Goal: Task Accomplishment & Management: Manage account settings

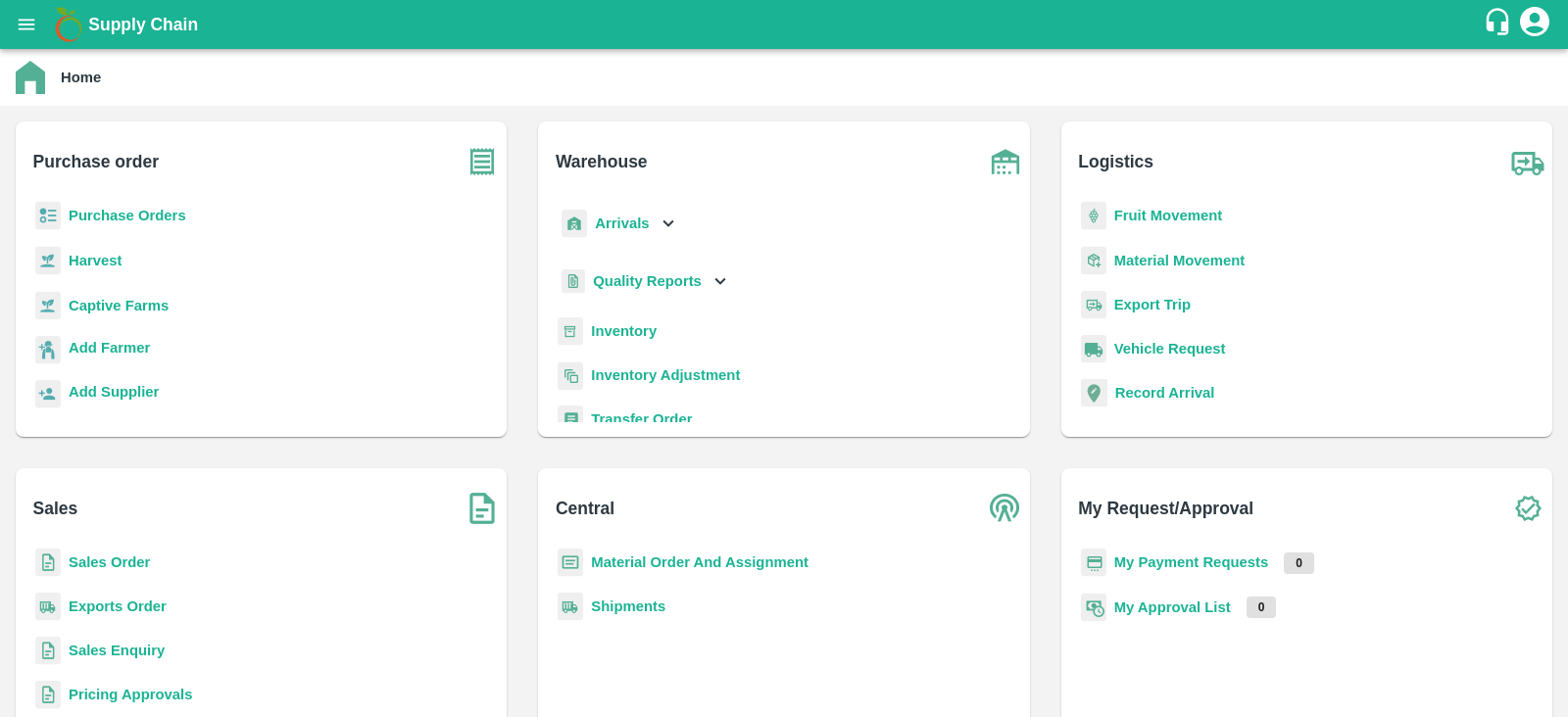
click at [132, 222] on b "Purchase Orders" at bounding box center [127, 215] width 118 height 16
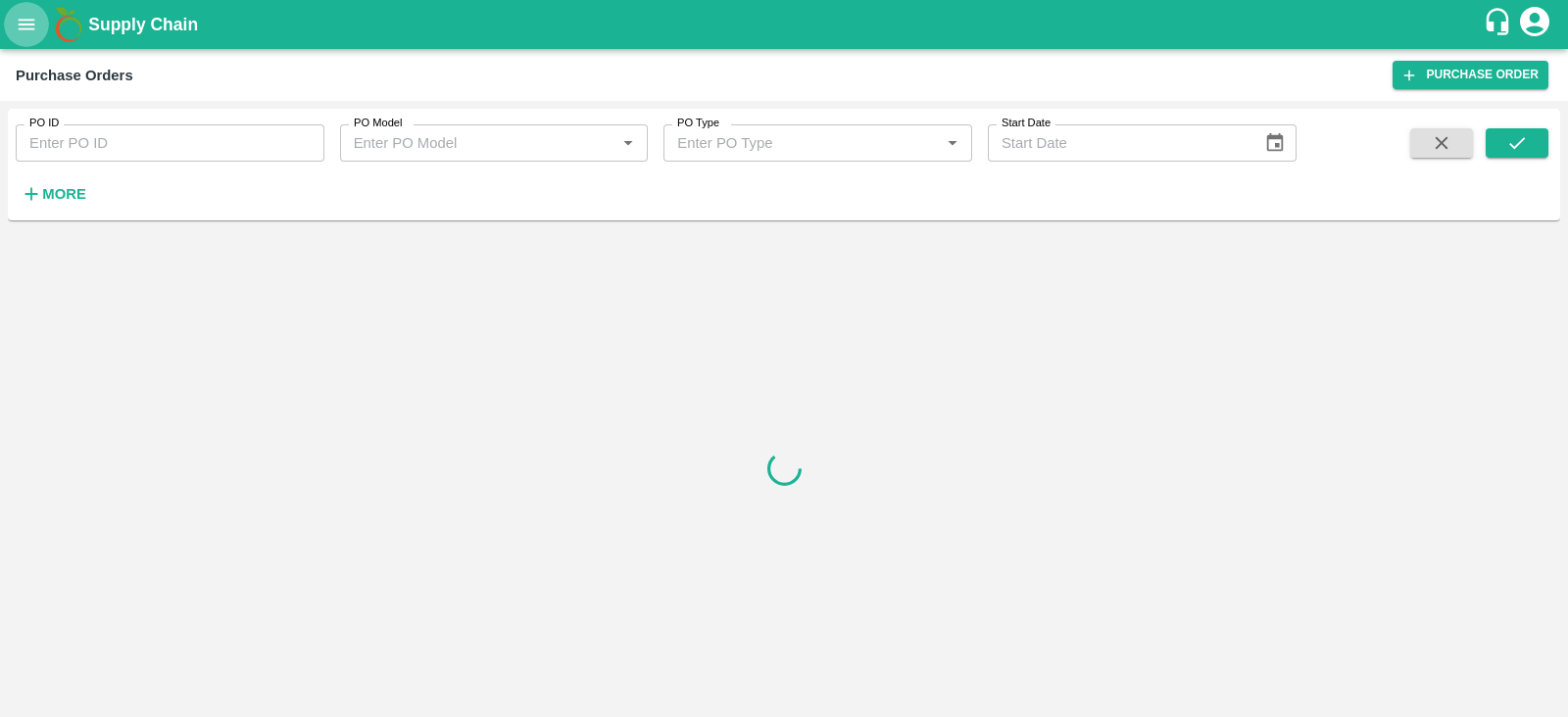
click at [24, 33] on icon "open drawer" at bounding box center [27, 25] width 22 height 22
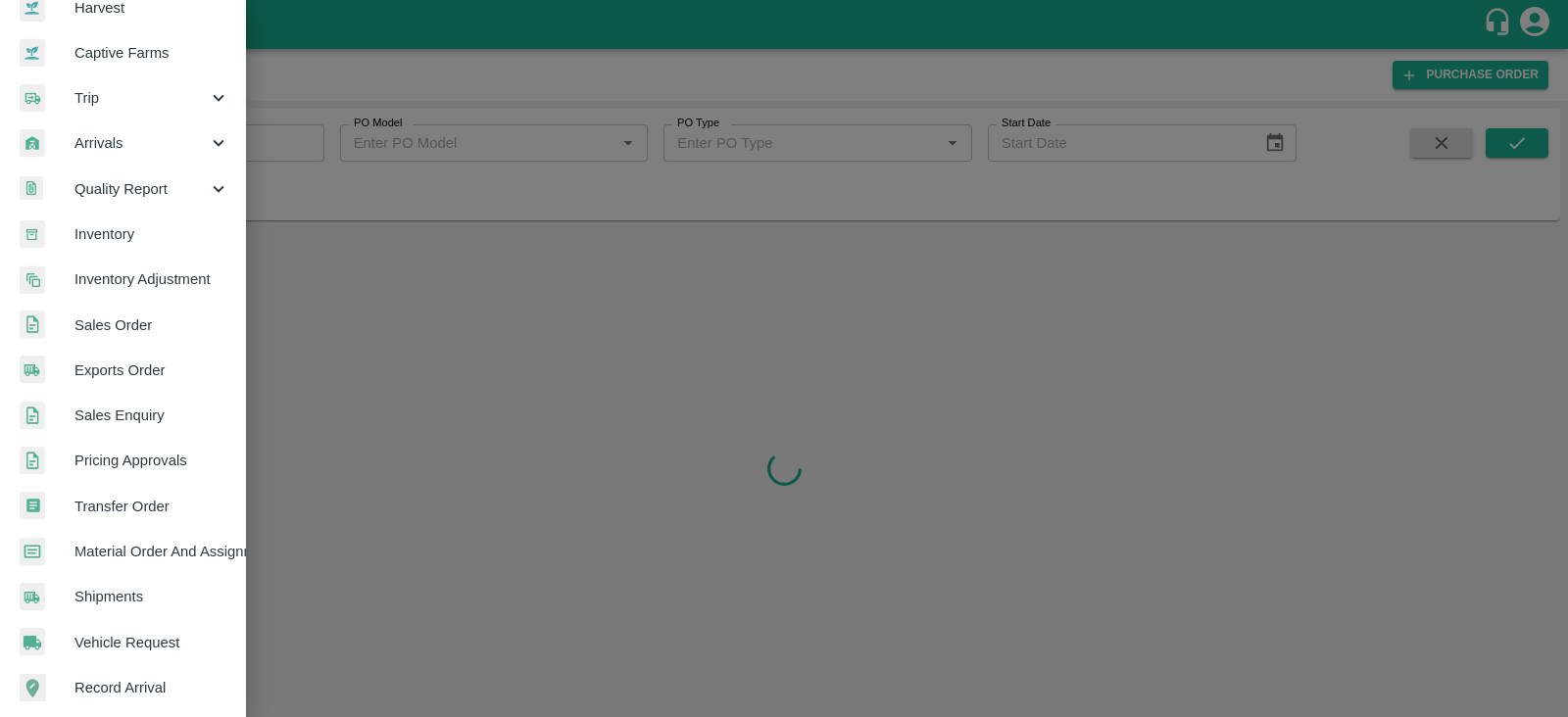
scroll to position [166, 0]
click at [150, 560] on link "Material Order And Assignment" at bounding box center [122, 548] width 245 height 45
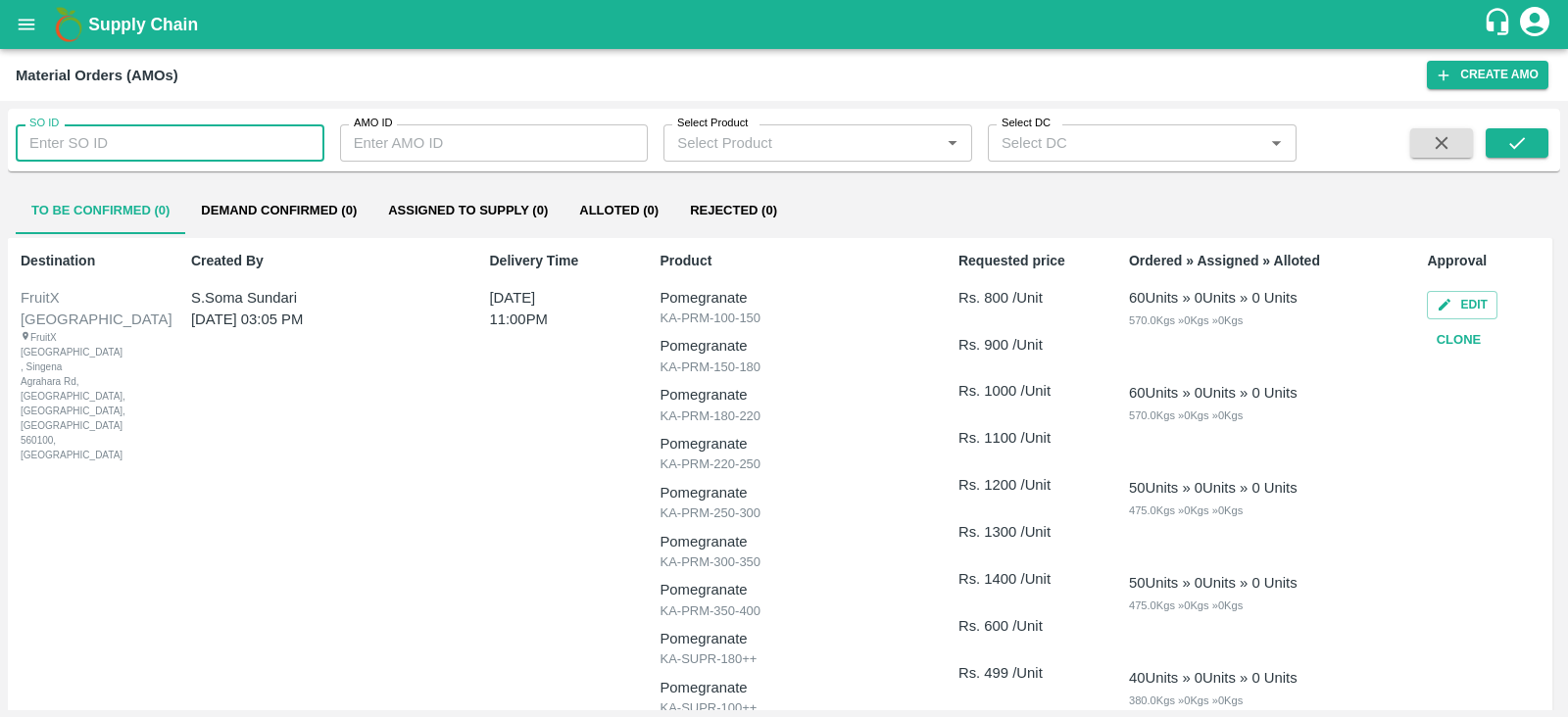
click at [151, 134] on input "SO ID" at bounding box center [170, 143] width 308 height 38
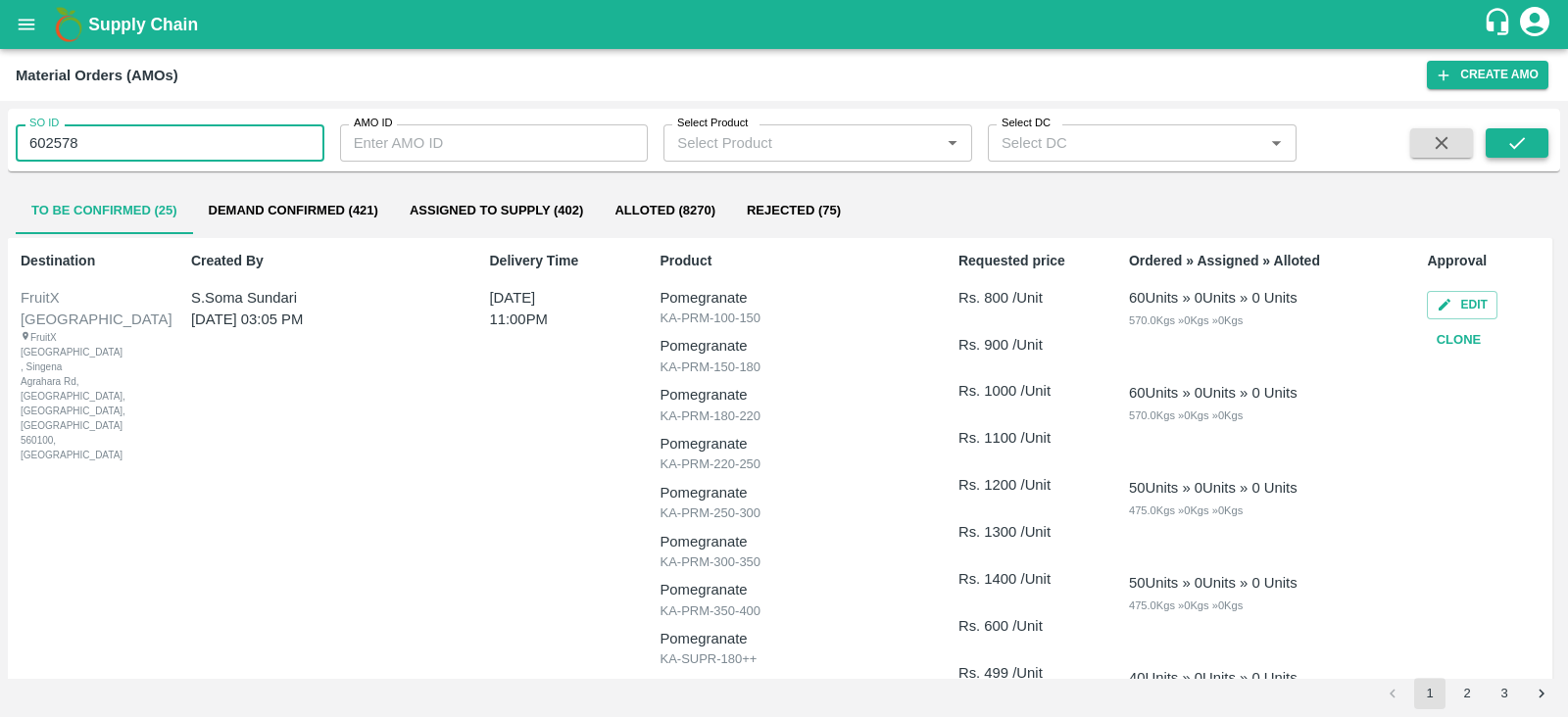
type input "602578"
click at [1513, 149] on icon "submit" at bounding box center [1516, 143] width 22 height 22
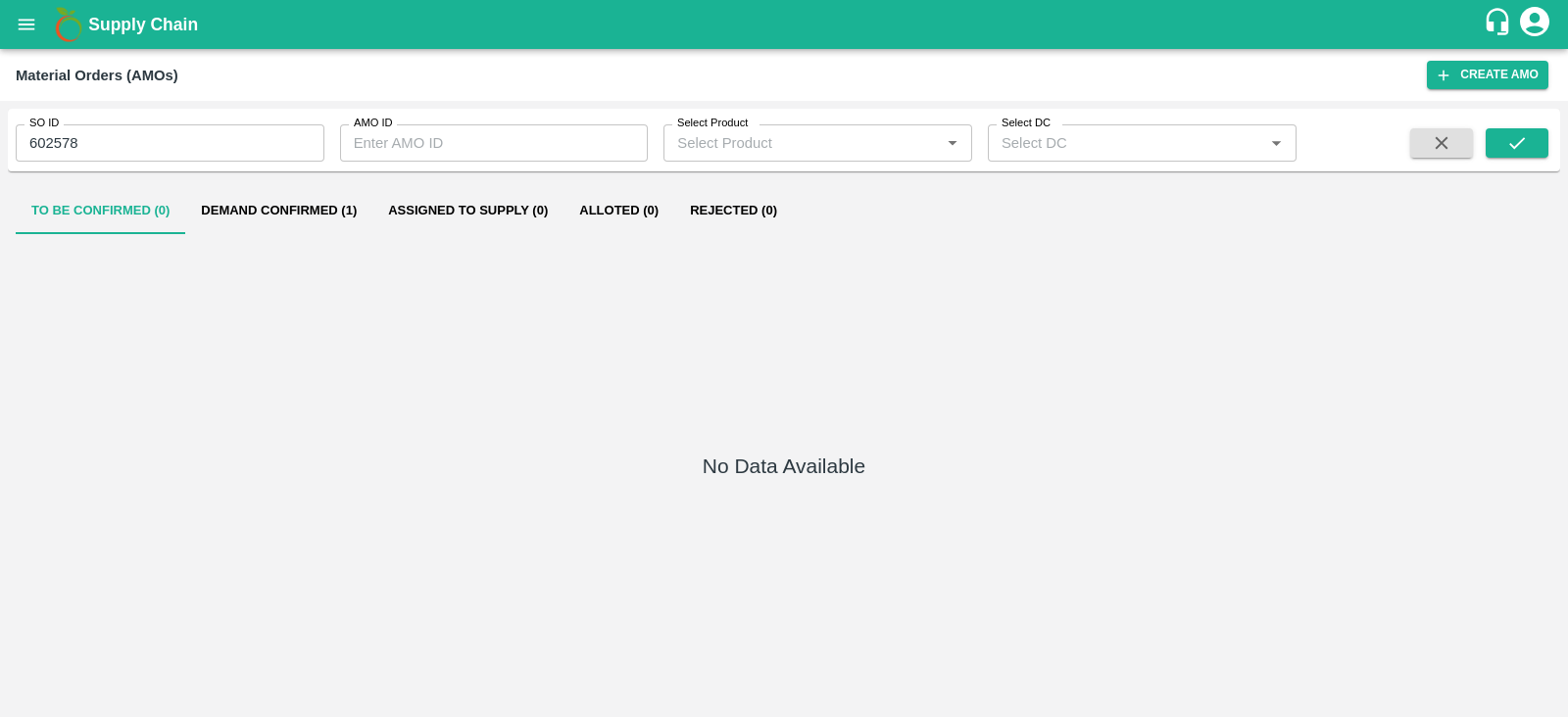
click at [268, 222] on button "Demand Confirmed (1)" at bounding box center [279, 210] width 187 height 47
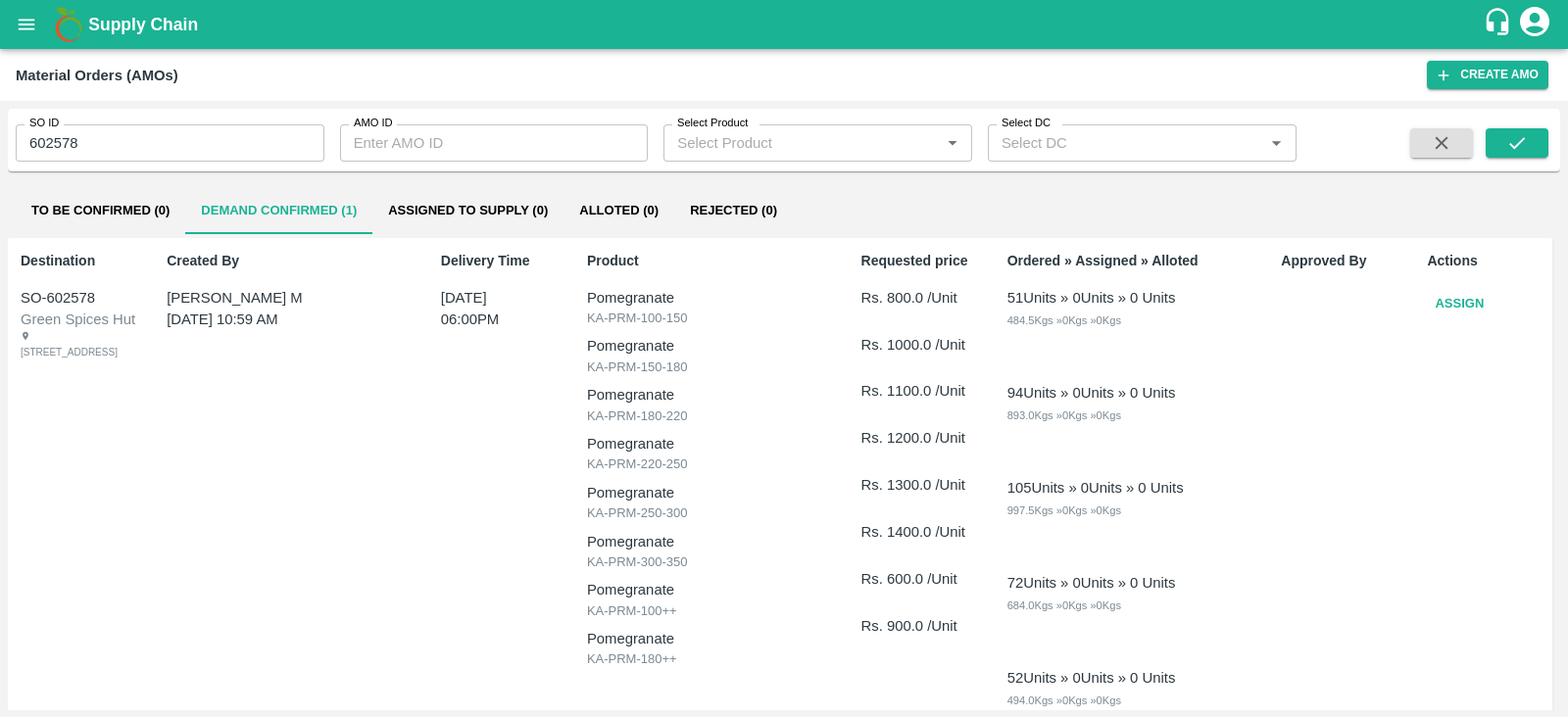
click at [1443, 303] on button "Assign" at bounding box center [1458, 303] width 64 height 35
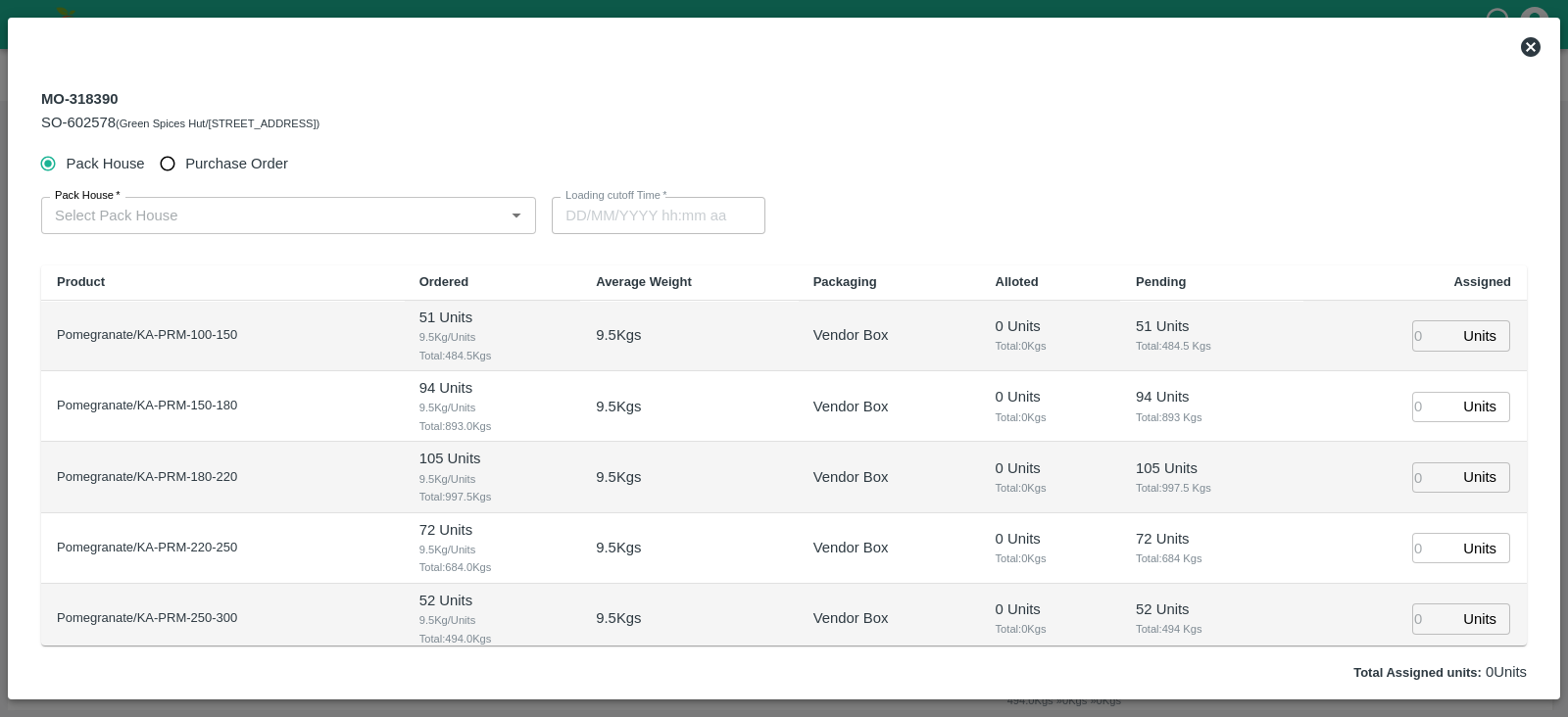
type input "24/08/2025 06:00 PM"
click at [196, 167] on span "Purchase Order" at bounding box center [237, 164] width 103 height 22
click at [186, 167] on input "Purchase Order" at bounding box center [168, 164] width 37 height 37
radio input "true"
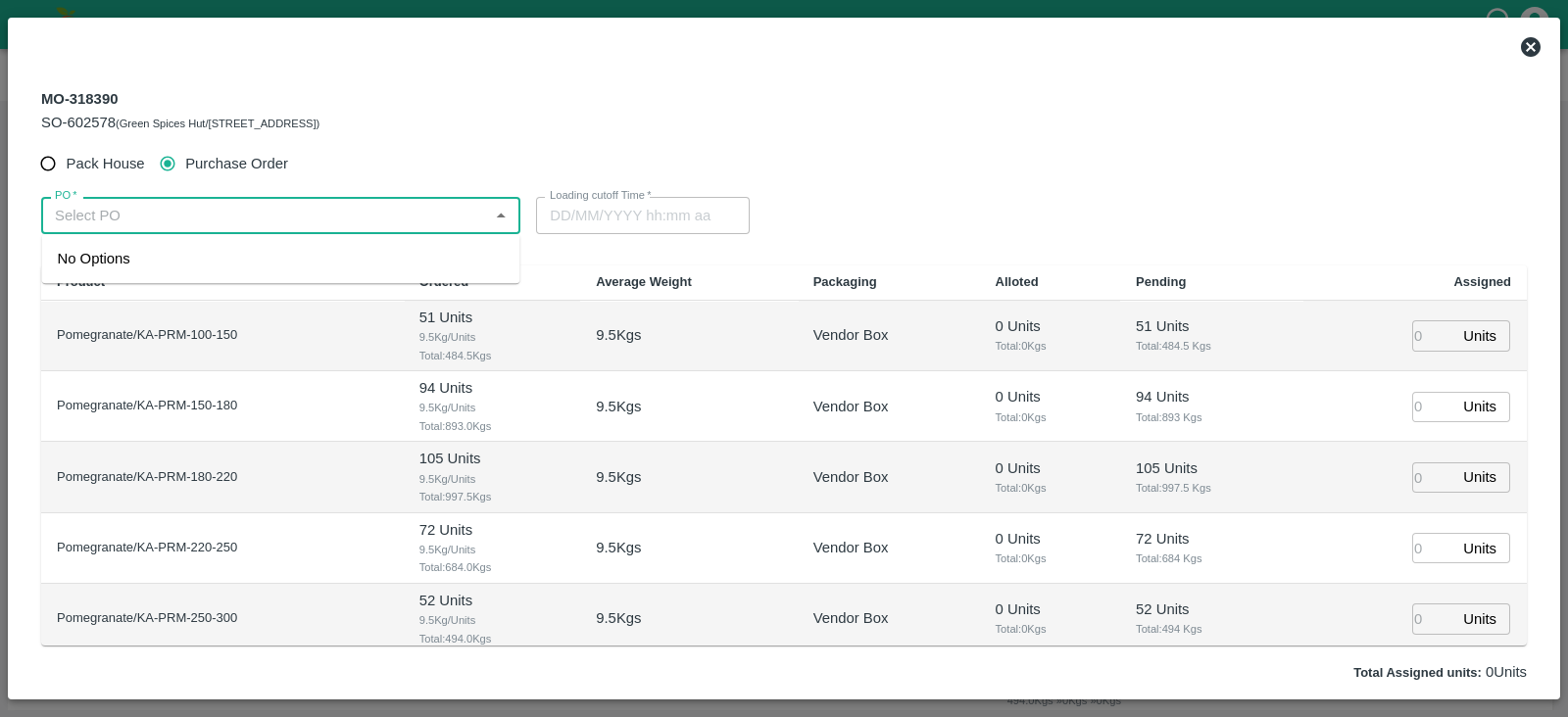
click at [220, 208] on input "PO   *" at bounding box center [264, 215] width 435 height 26
click at [275, 246] on div "PO-169626(S Narasimhamurthy-9945608836)" at bounding box center [281, 259] width 478 height 34
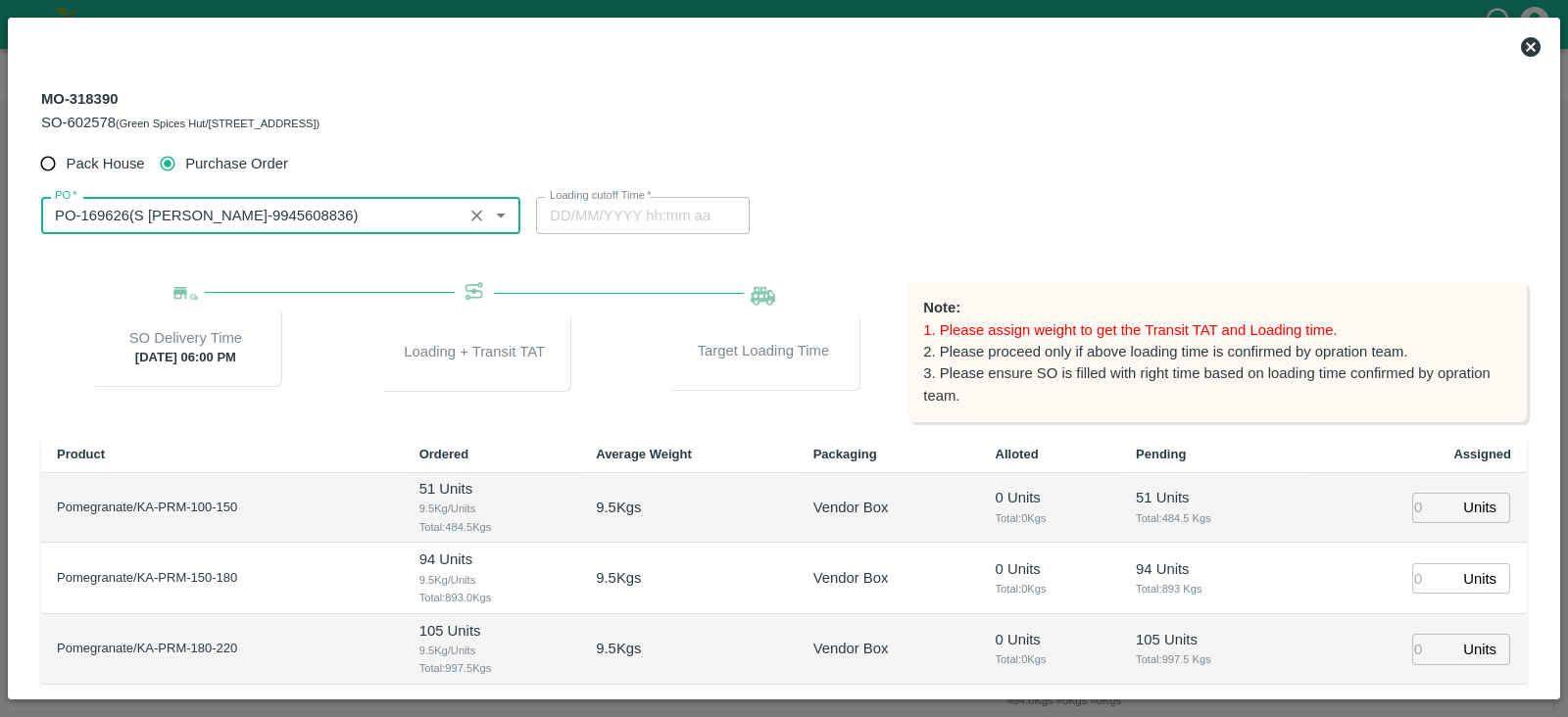
scroll to position [172, 0]
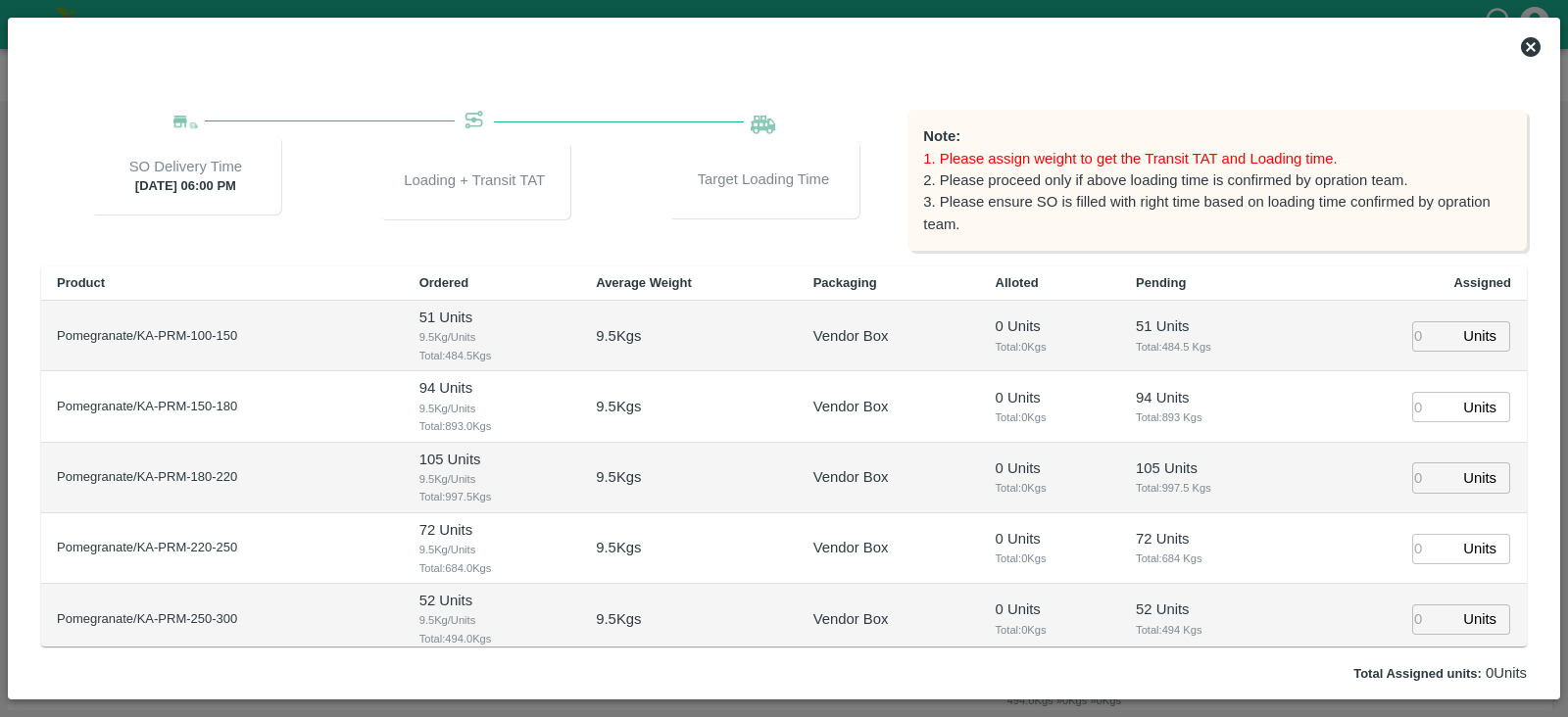
type input "PO-169626(S Narasimhamurthy-9945608836)"
click at [1422, 322] on input "number" at bounding box center [1433, 336] width 43 height 31
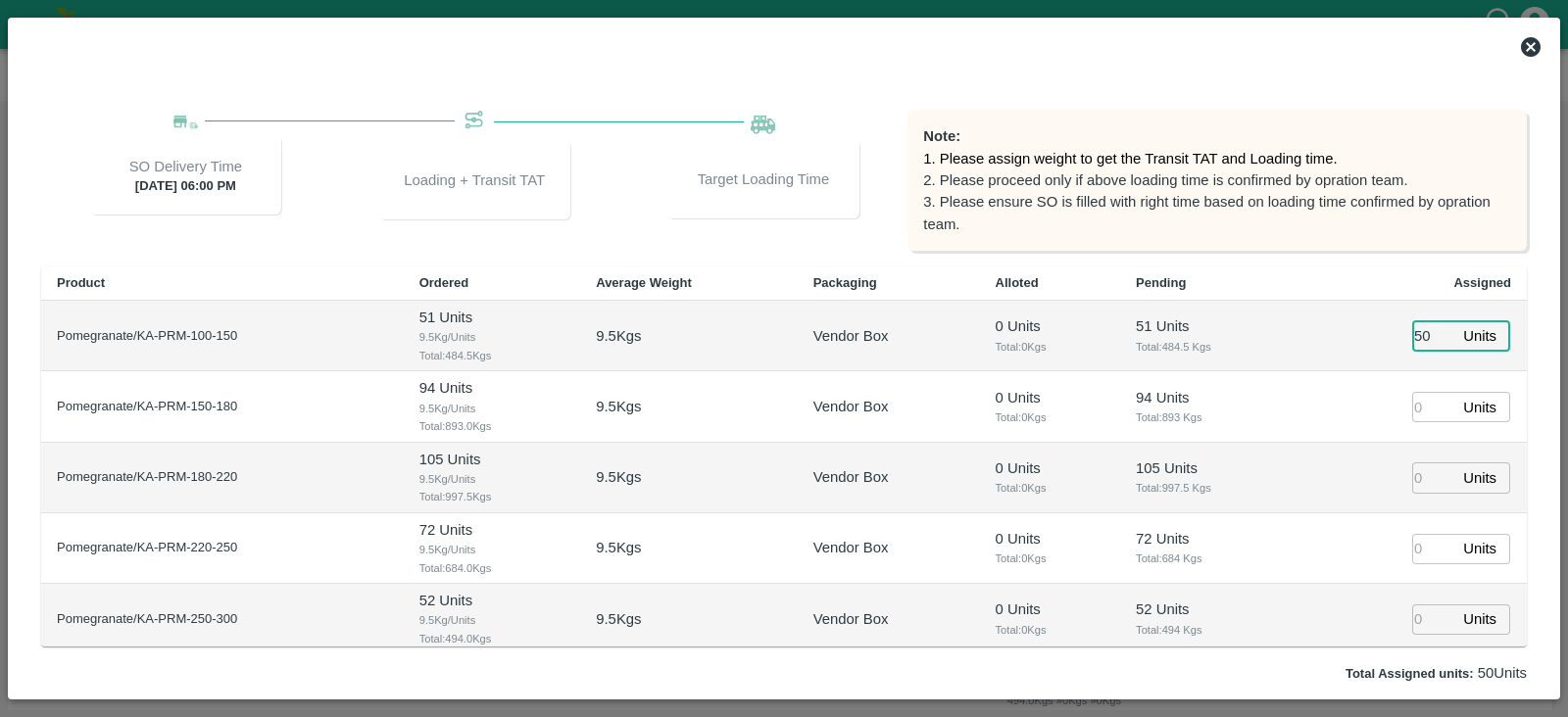
type input "50"
type input "24/08/2025 12:22 AM"
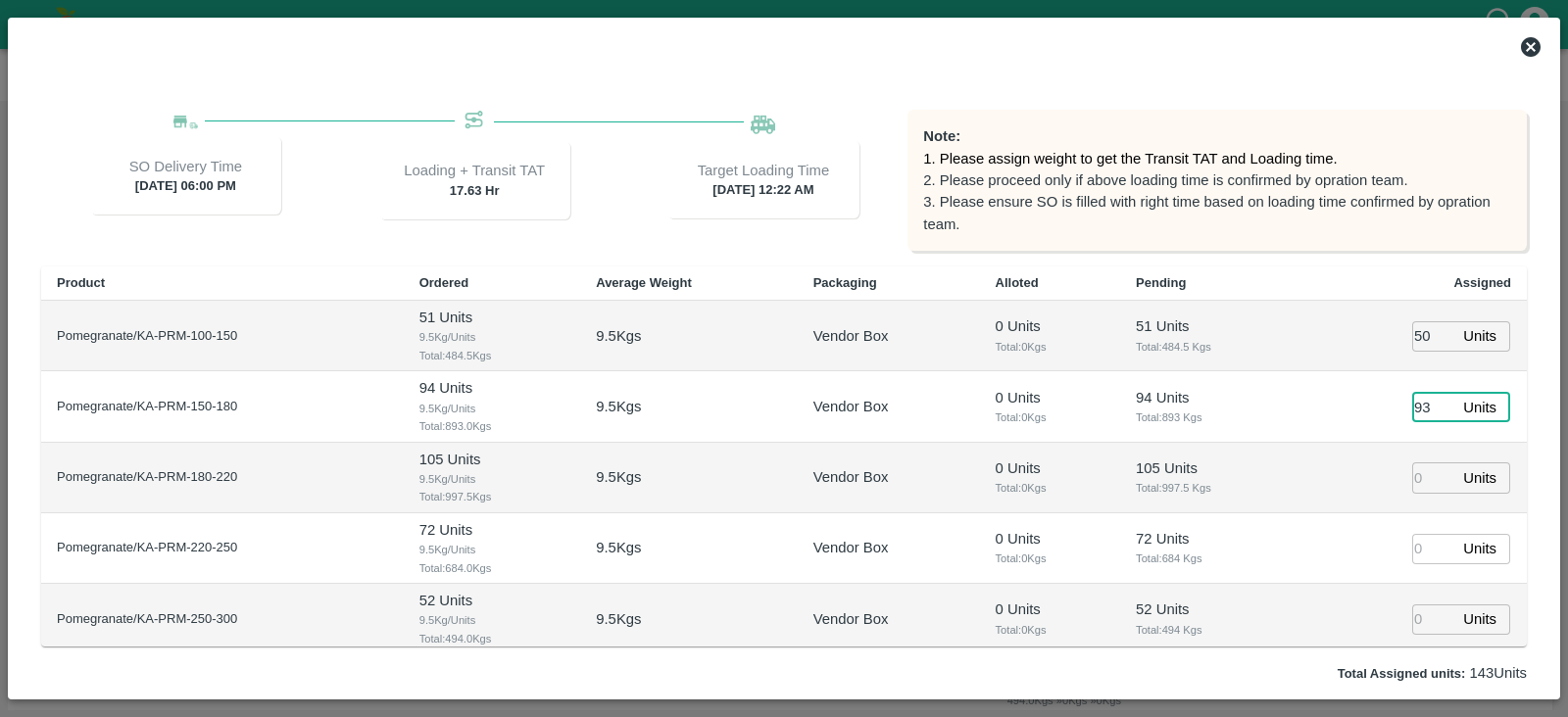
type input "93"
type input "105"
type input "72"
type input "[DATE] 10:22 PM"
type input "72"
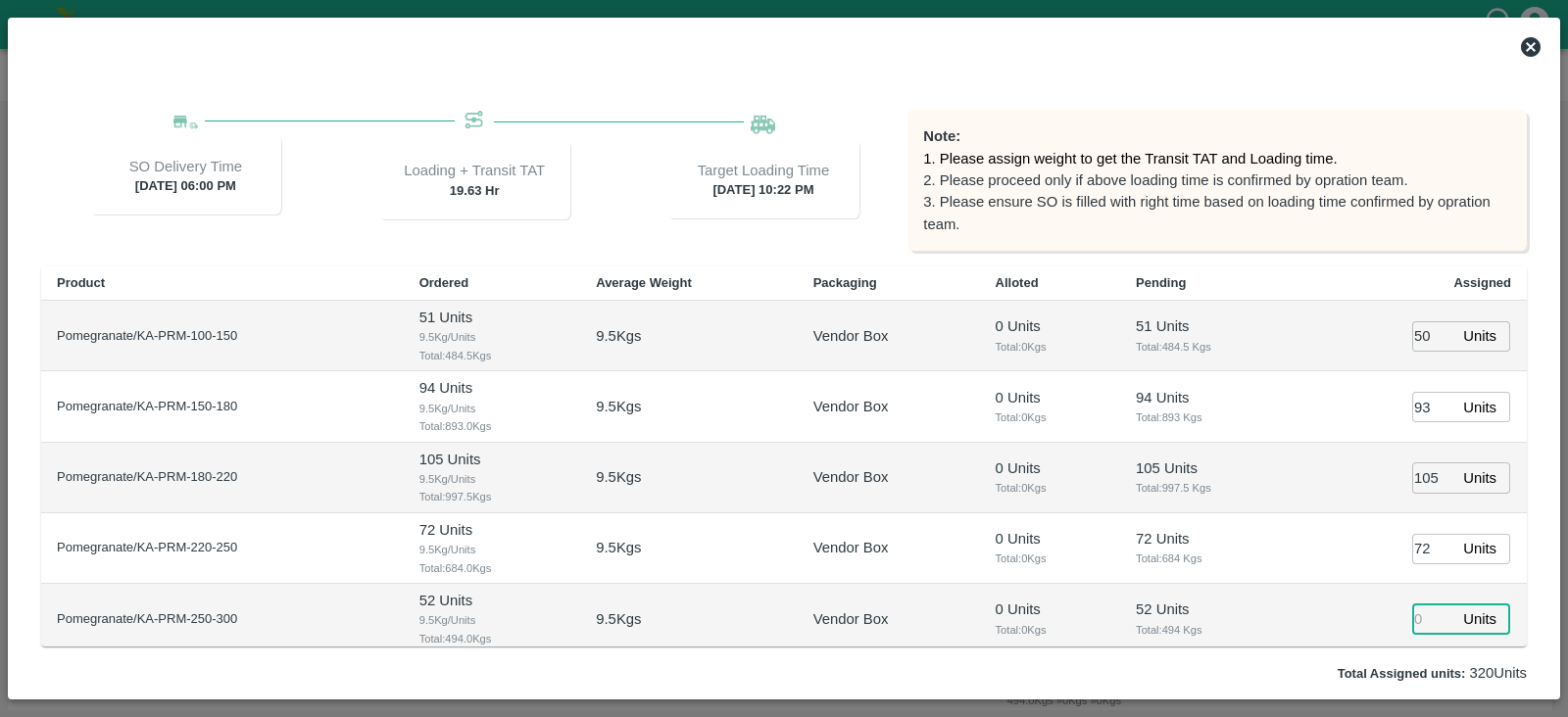
type input "23/08/2025 11:22 PM"
type input "52"
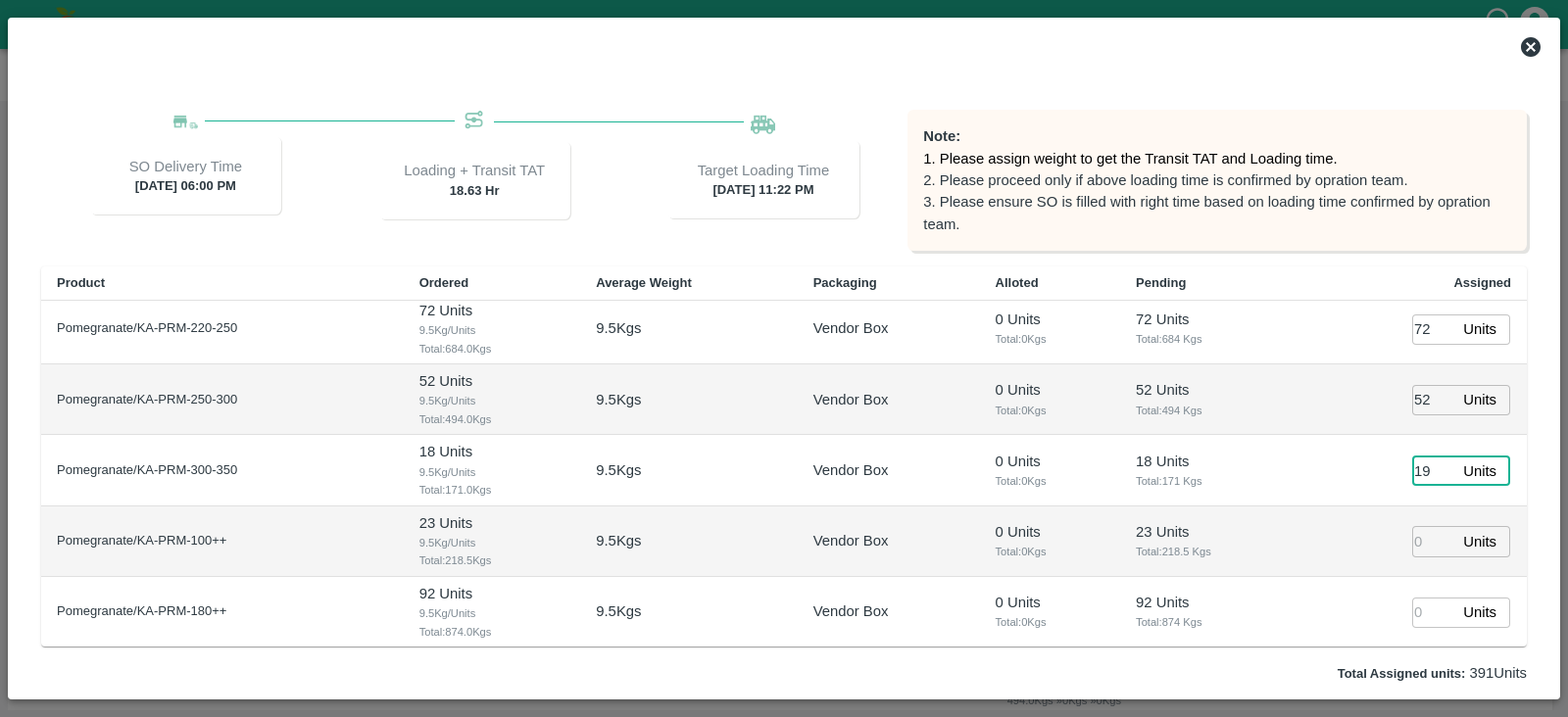
type input "19"
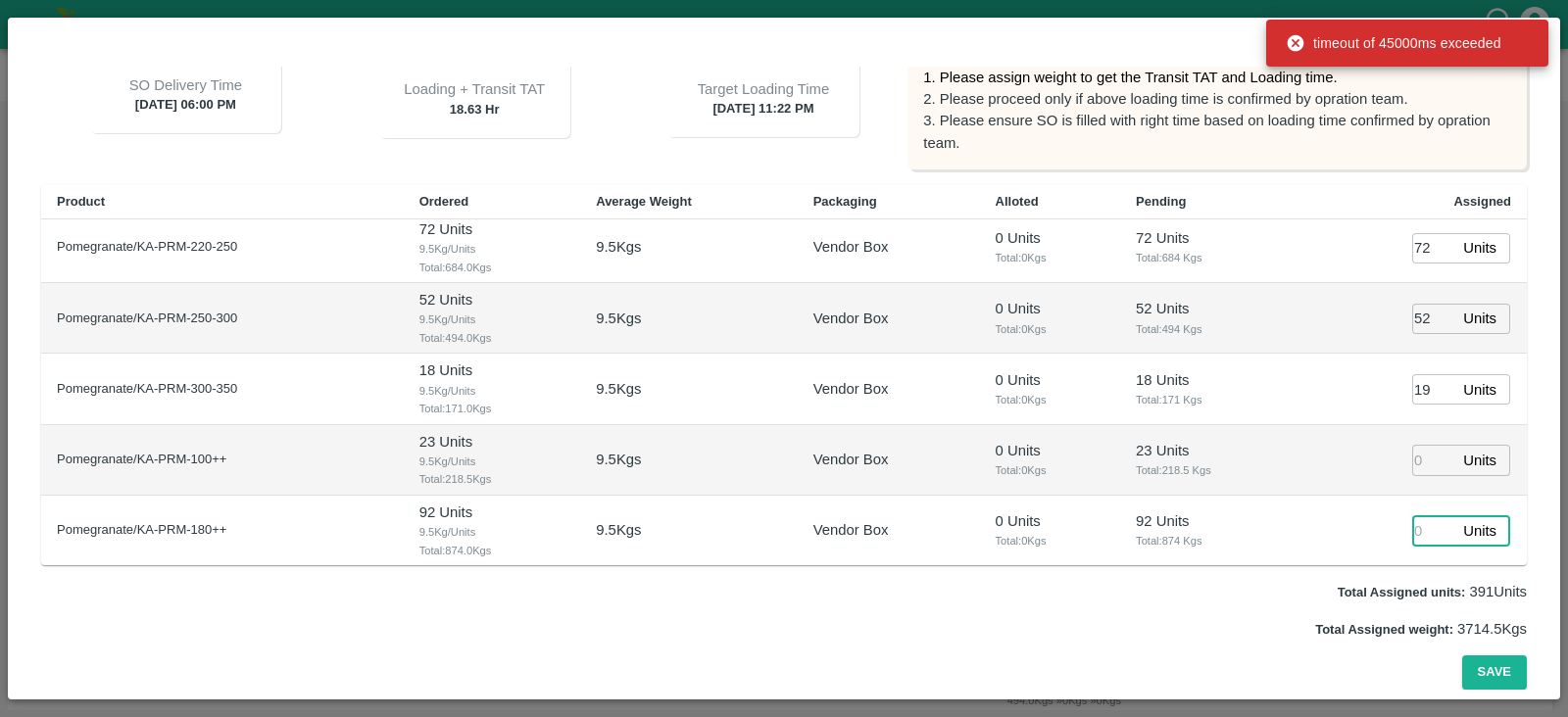
click at [1412, 519] on input "number" at bounding box center [1433, 532] width 43 height 31
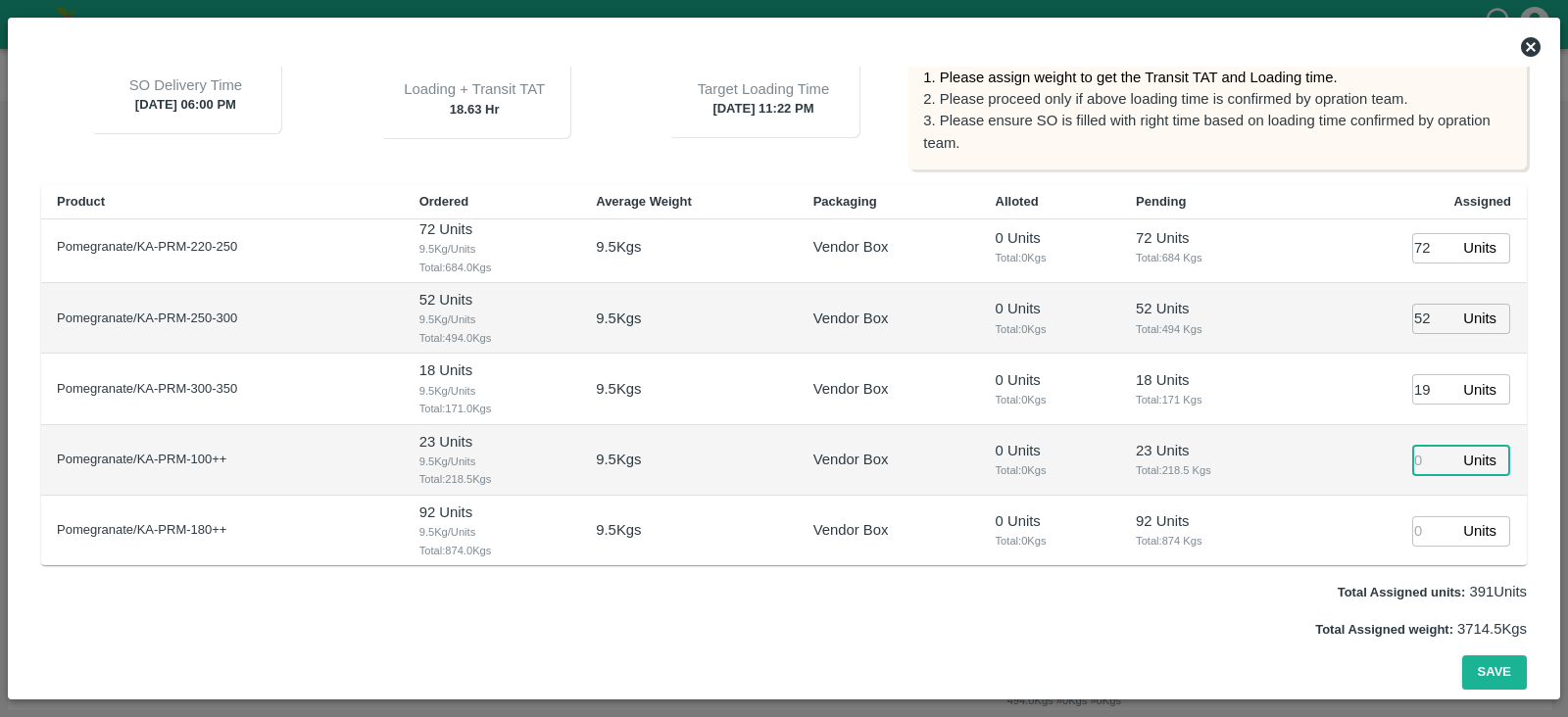
click at [1414, 464] on input "number" at bounding box center [1433, 460] width 43 height 31
type input "92"
type input "[DATE] 10:22 PM"
type input "24"
click at [1503, 668] on button "Save" at bounding box center [1494, 672] width 64 height 35
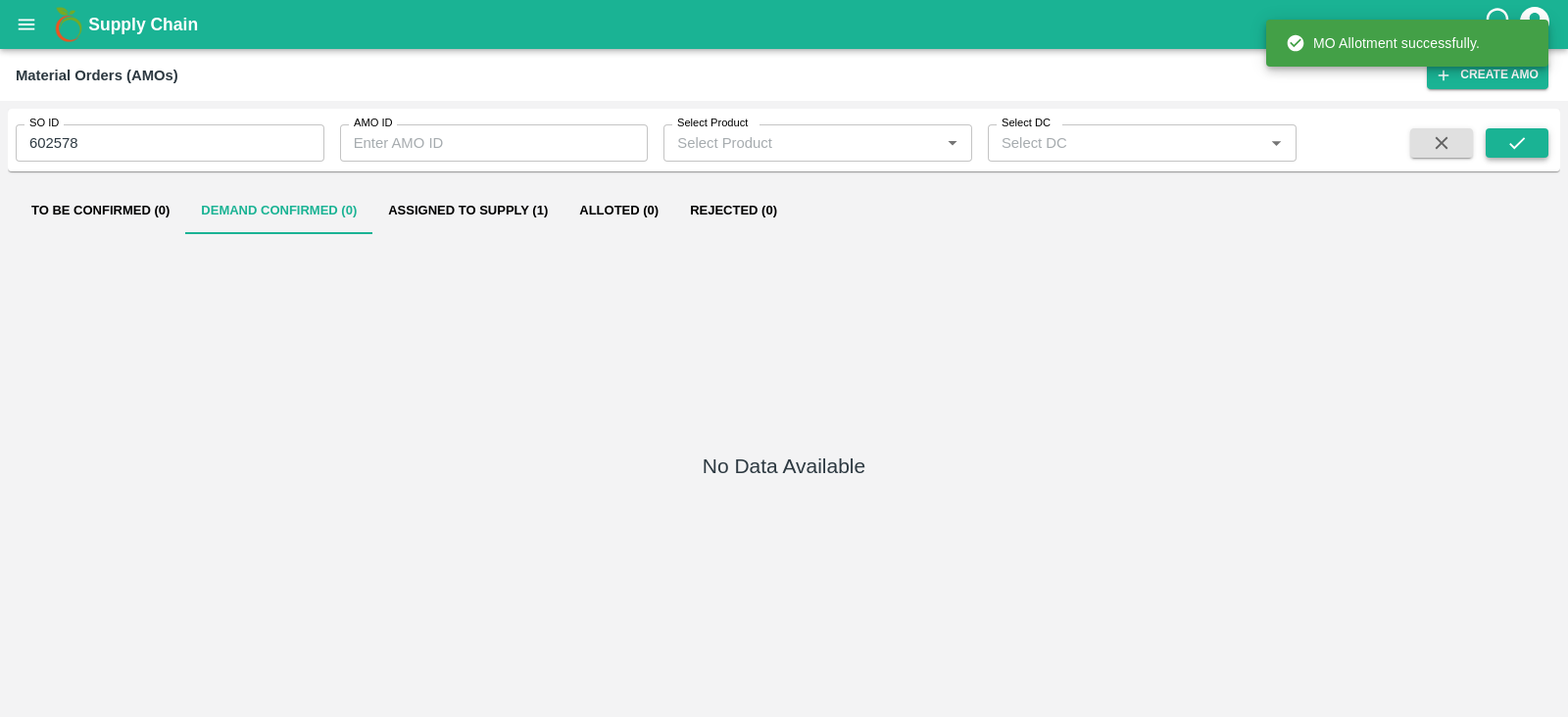
click at [1506, 138] on icon "submit" at bounding box center [1516, 143] width 22 height 22
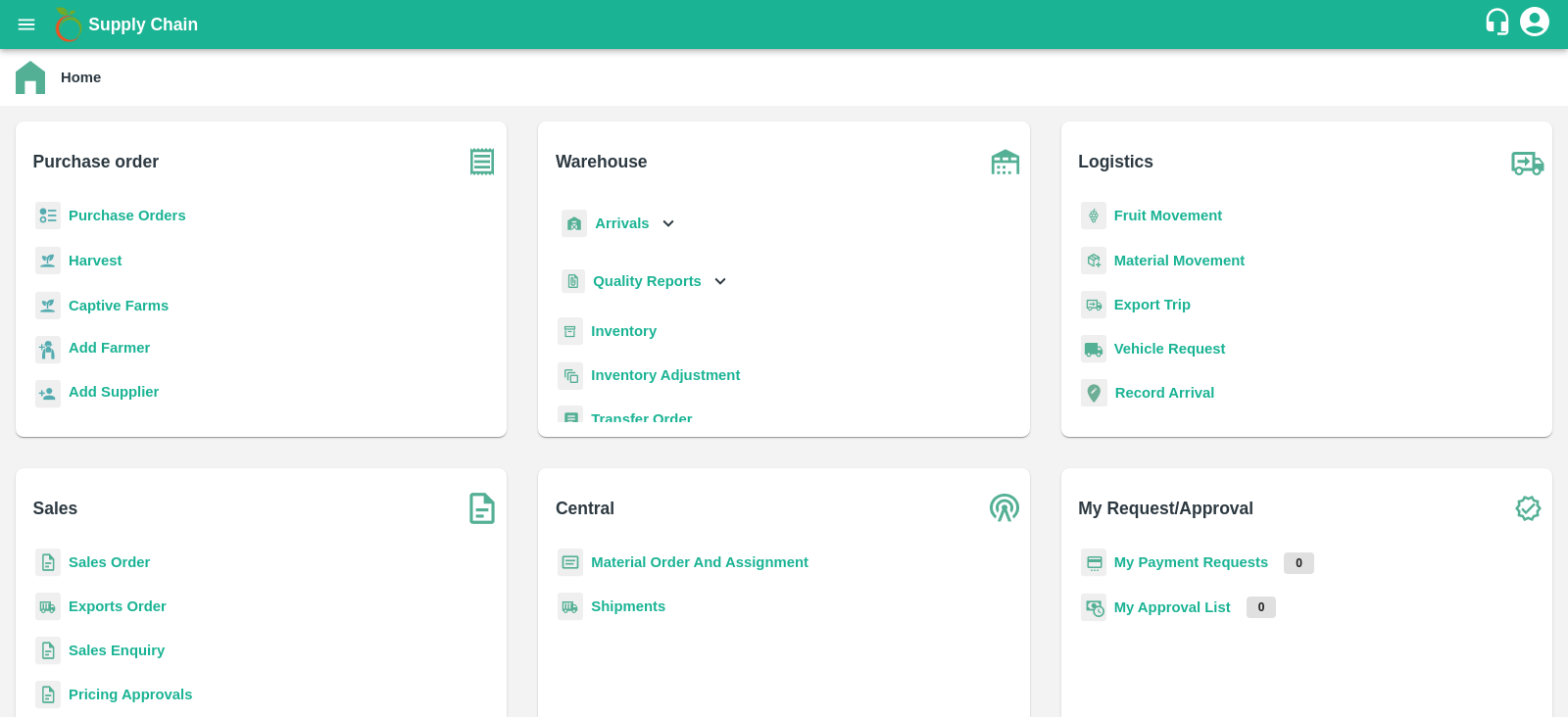
click at [109, 205] on p "Purchase Orders" at bounding box center [127, 215] width 118 height 22
click at [135, 212] on b "Purchase Orders" at bounding box center [127, 215] width 118 height 16
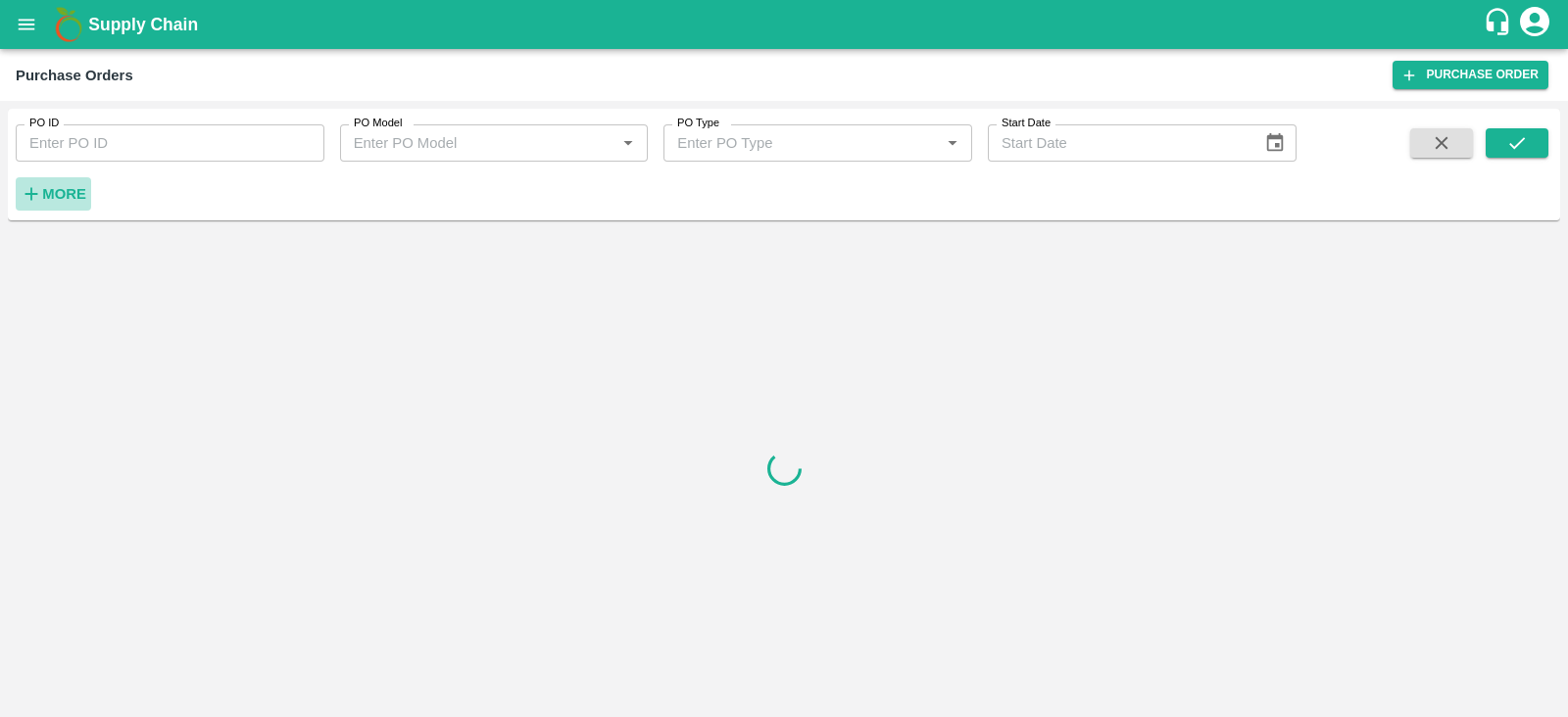
click at [61, 203] on h6 "More" at bounding box center [63, 194] width 44 height 26
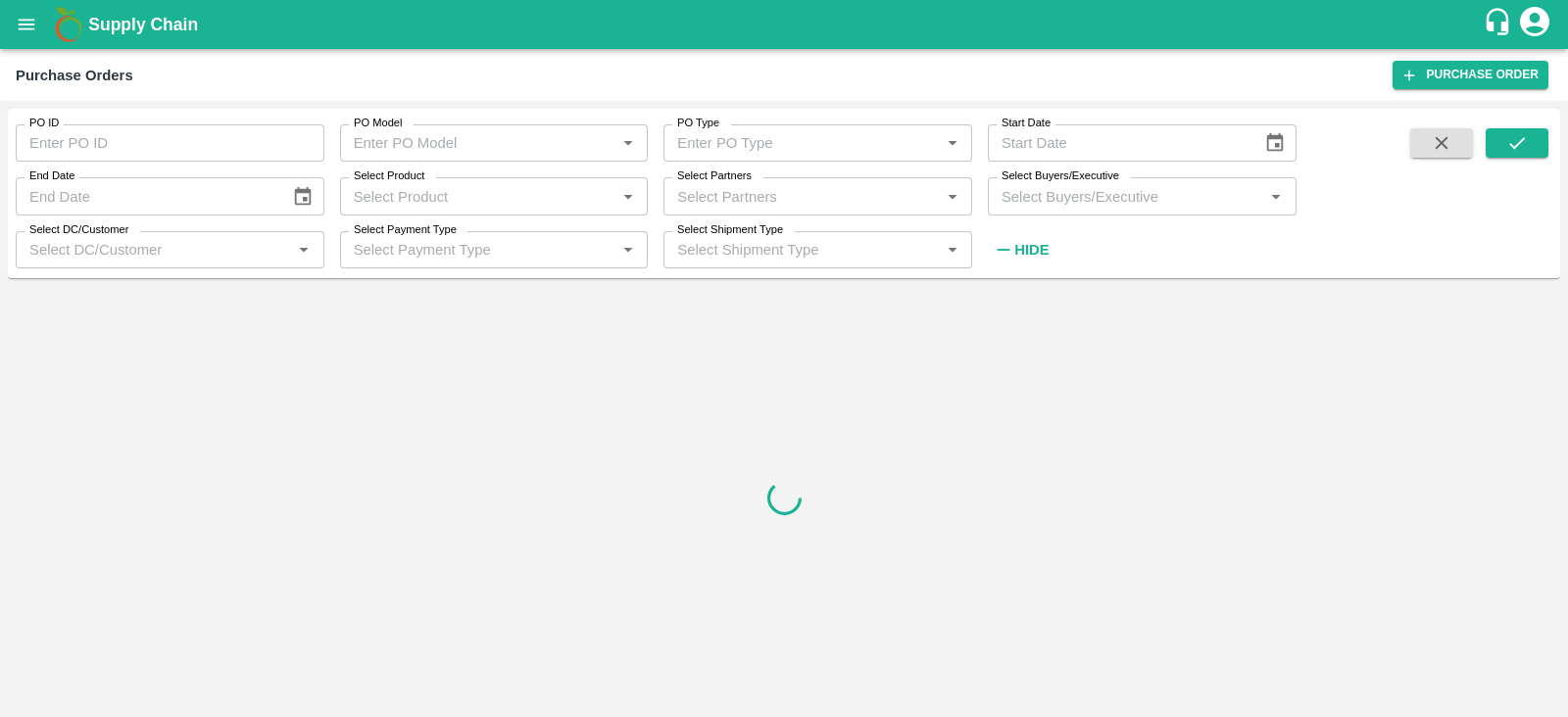
click at [1087, 207] on input "Select Buyers/Executive" at bounding box center [1126, 196] width 265 height 26
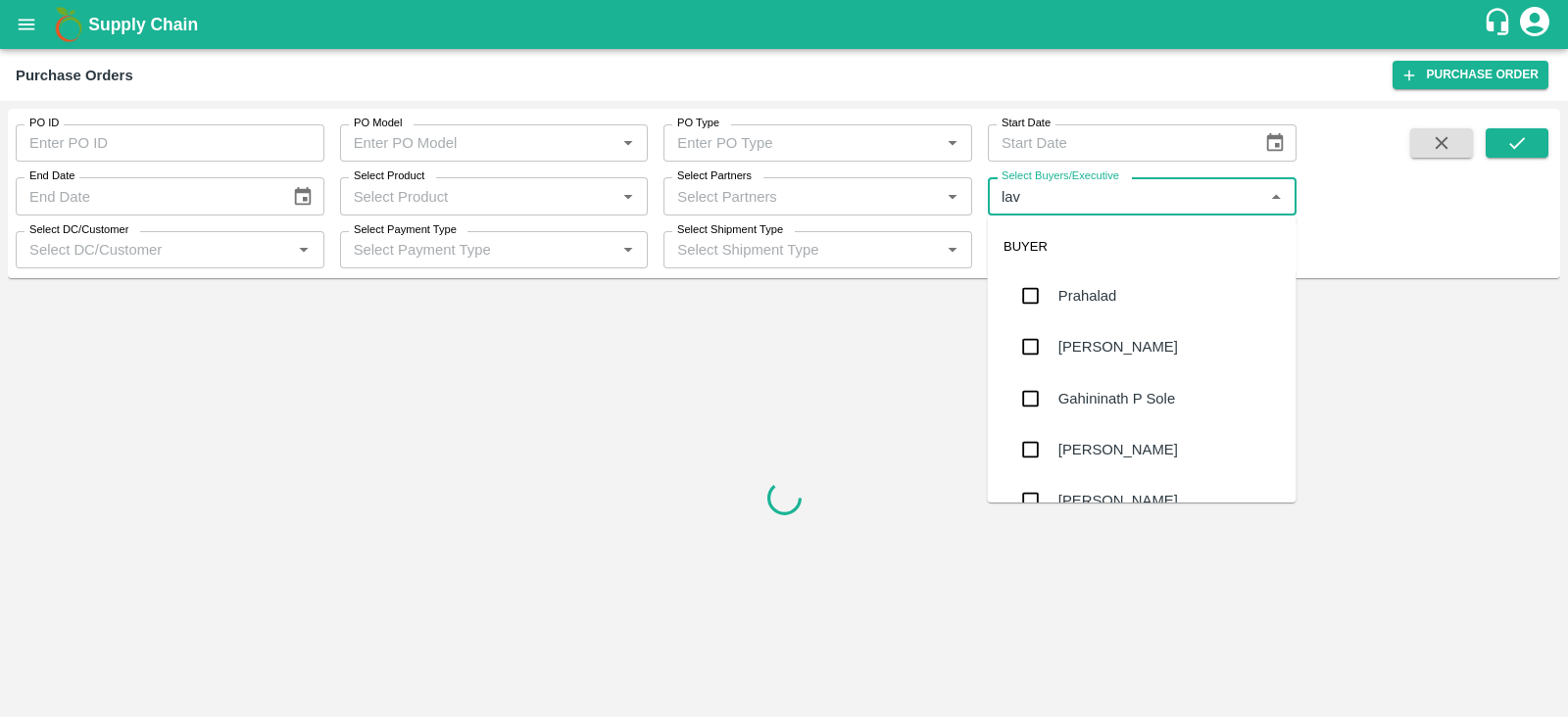
type input "lava"
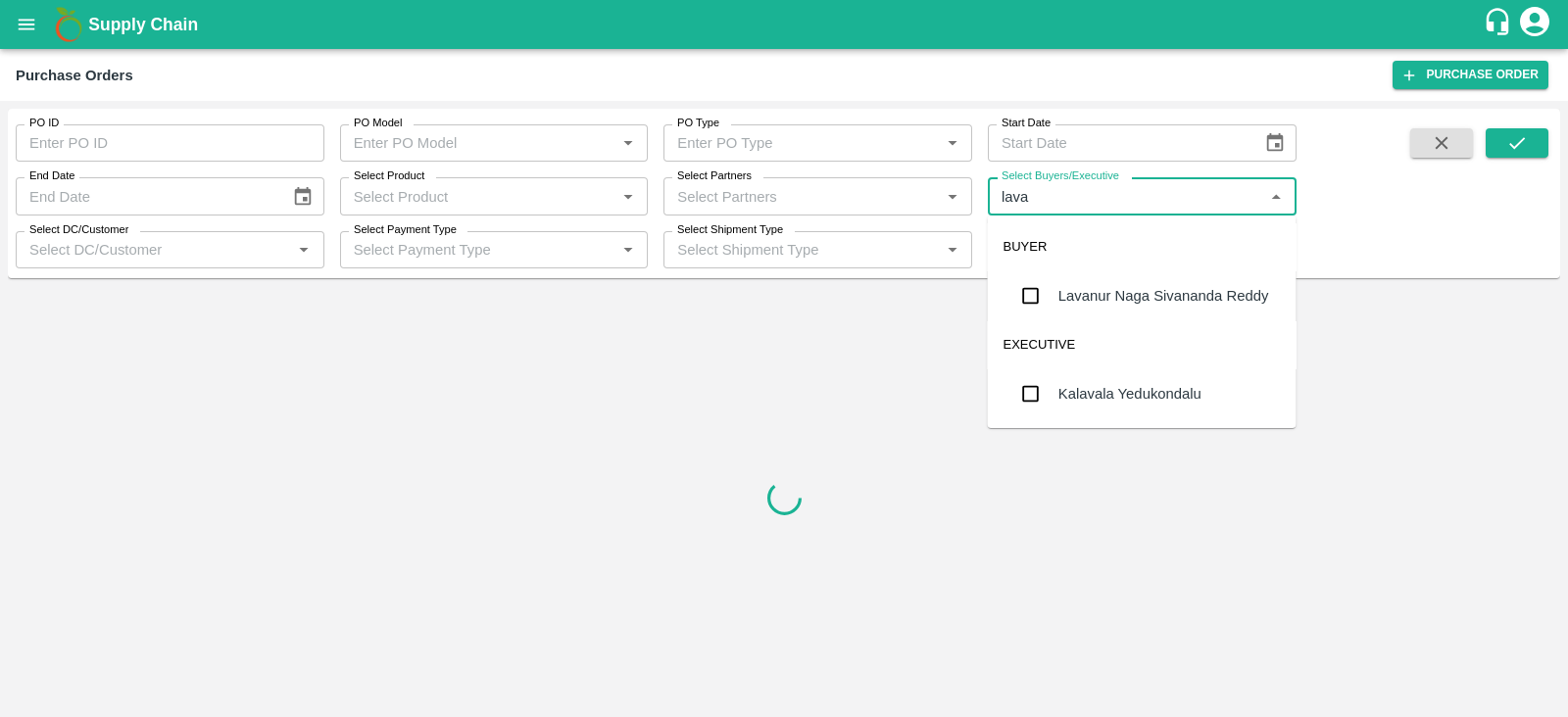
click at [1100, 306] on div "Lavanur Naga Sivananda Reddy" at bounding box center [1142, 296] width 308 height 51
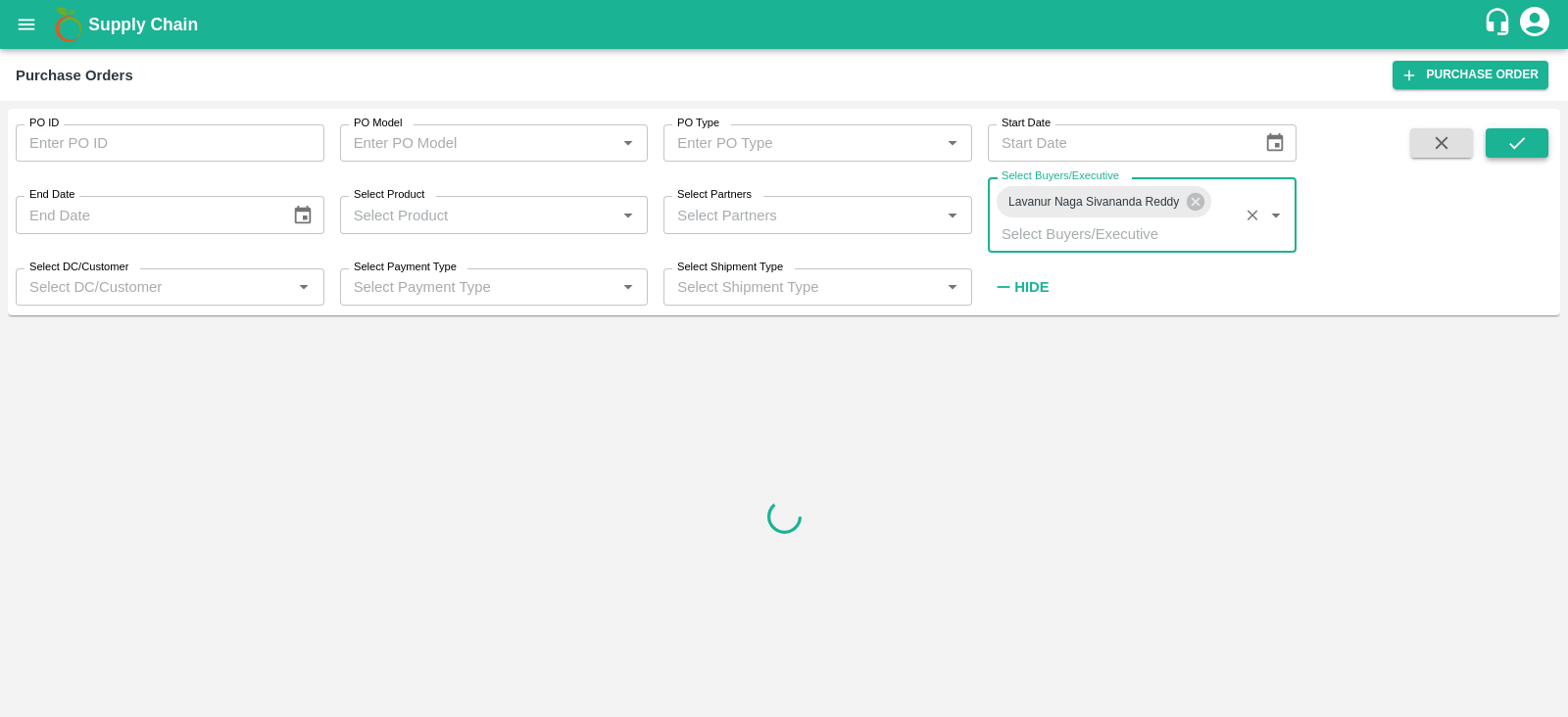
click at [1508, 144] on icon "submit" at bounding box center [1516, 143] width 22 height 22
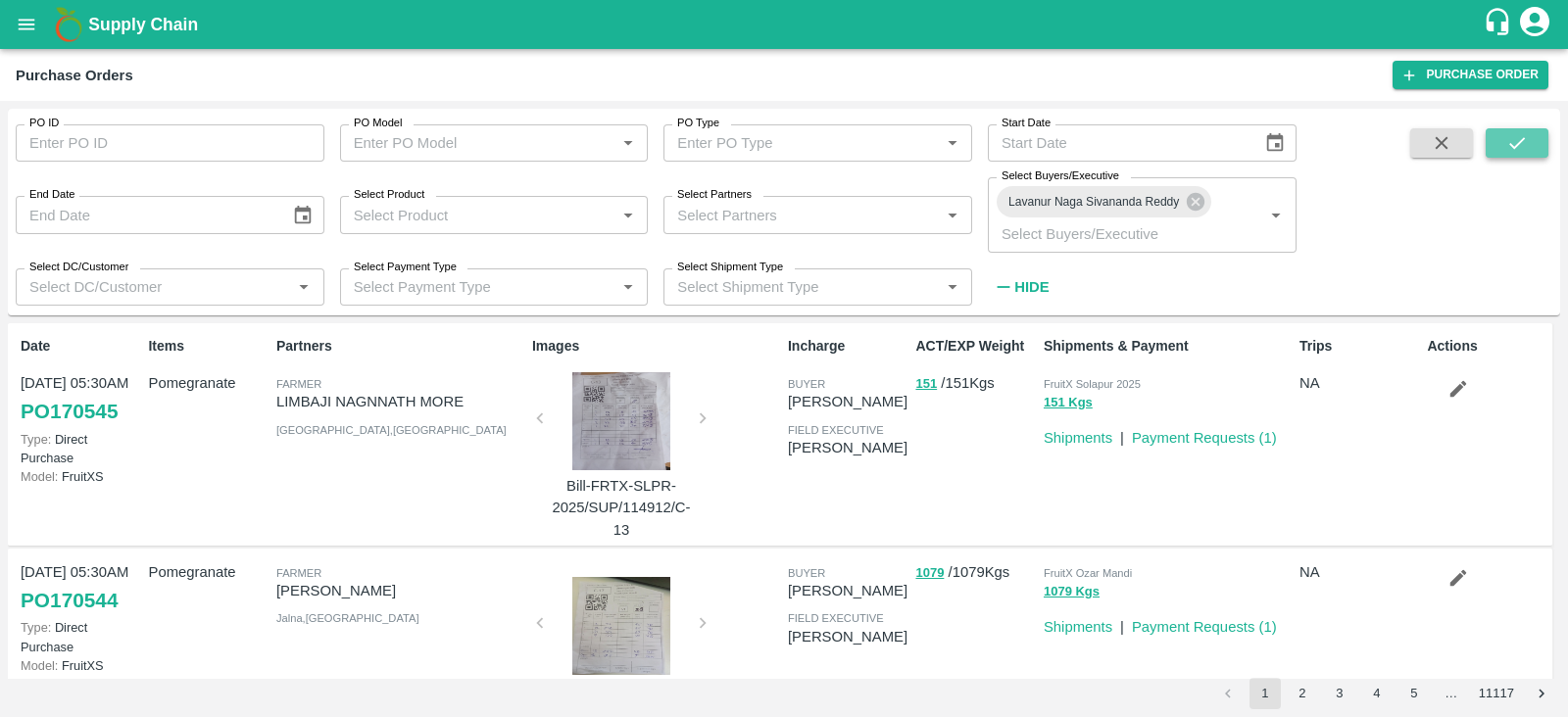
click at [1512, 140] on icon "submit" at bounding box center [1516, 143] width 22 height 22
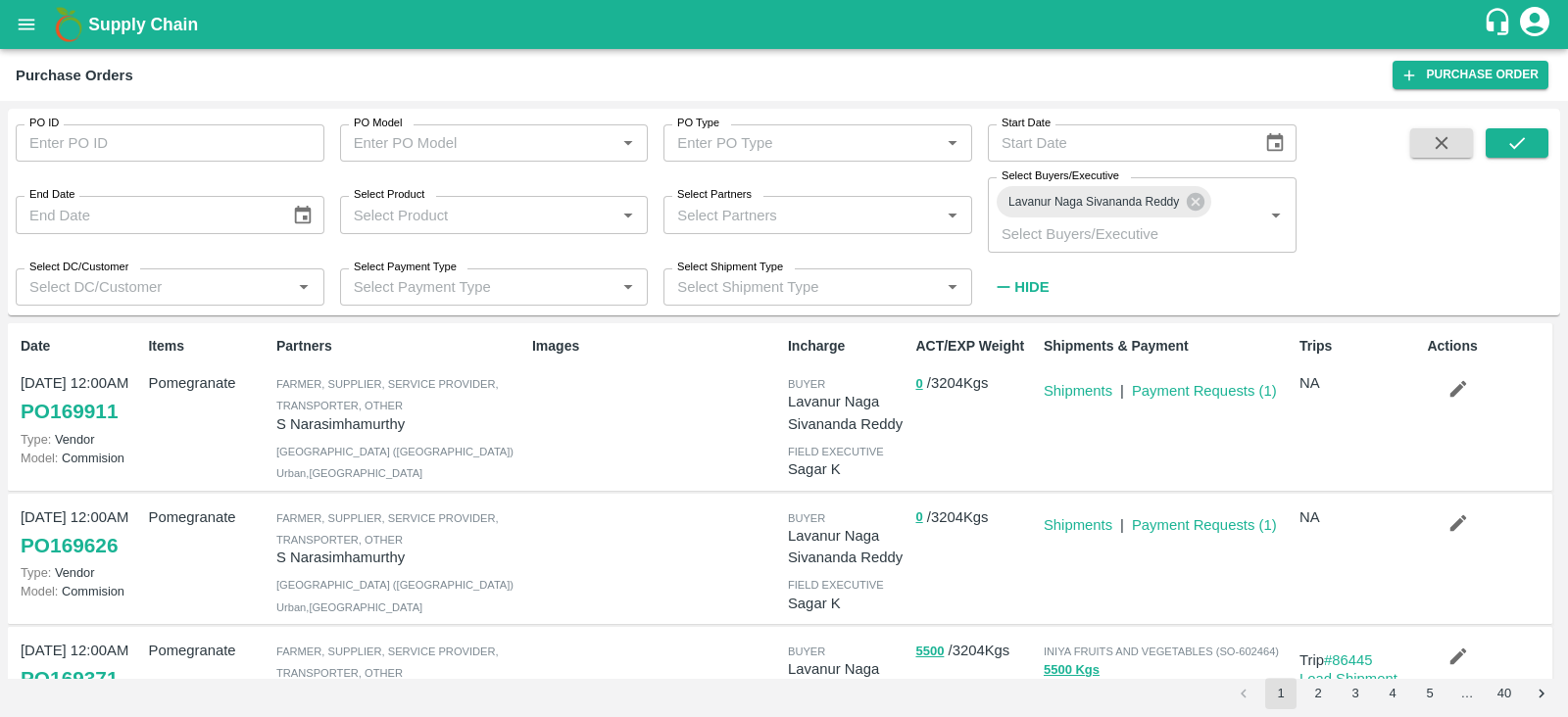
scroll to position [29, 0]
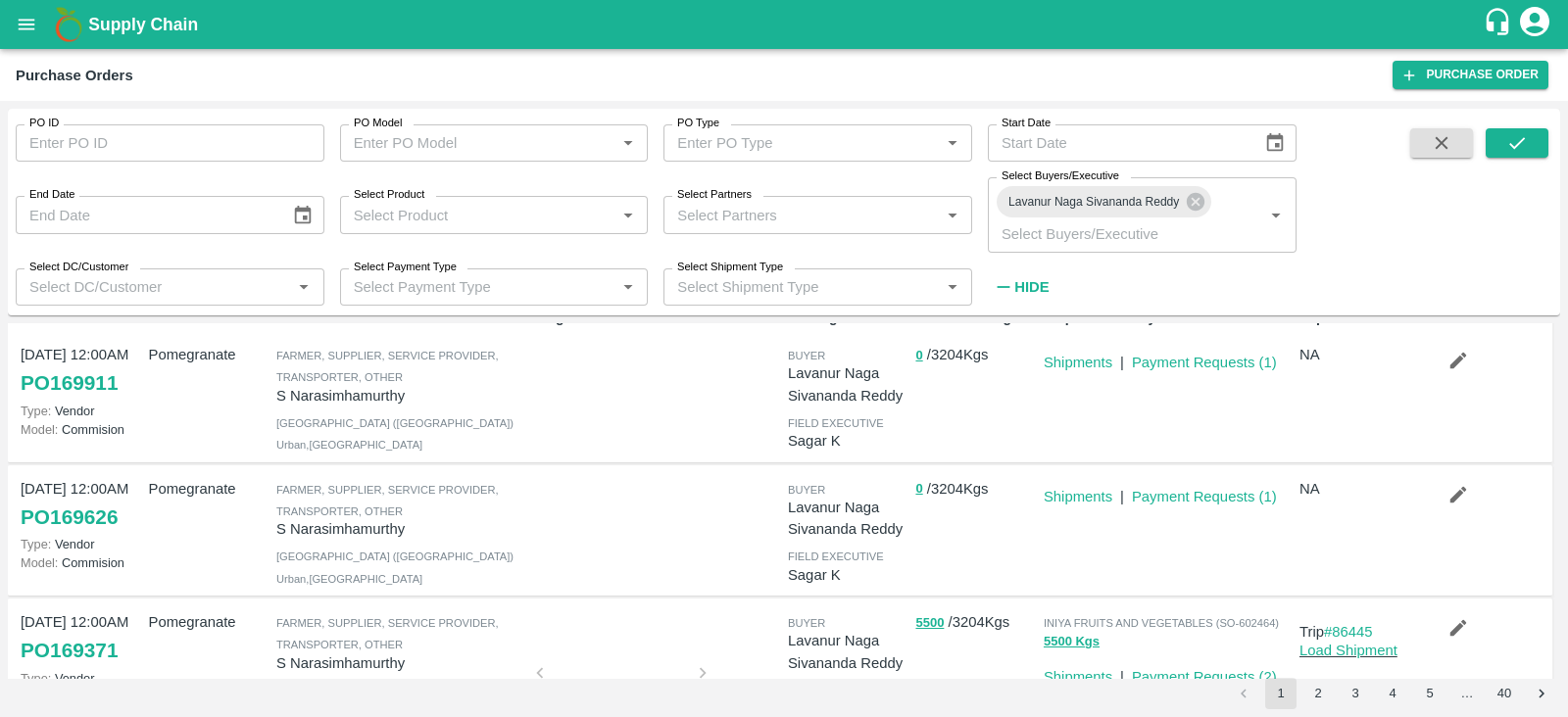
click at [541, 540] on div at bounding box center [653, 531] width 256 height 121
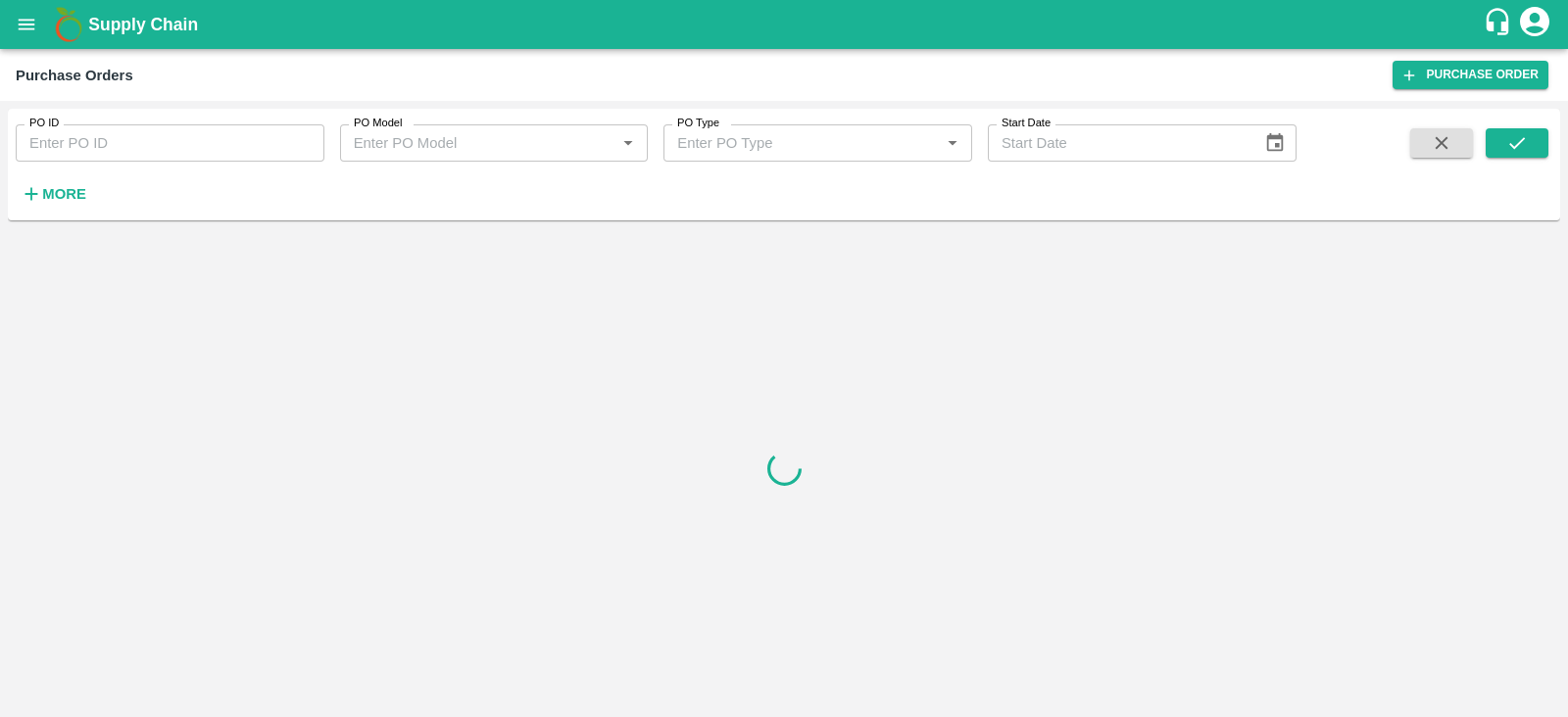
click at [91, 196] on div "PO ID PO ID PO Model PO Model   * PO Type PO Type   * Start Date Start Date More" at bounding box center [648, 160] width 1296 height 102
click at [73, 196] on strong "More" at bounding box center [63, 194] width 44 height 16
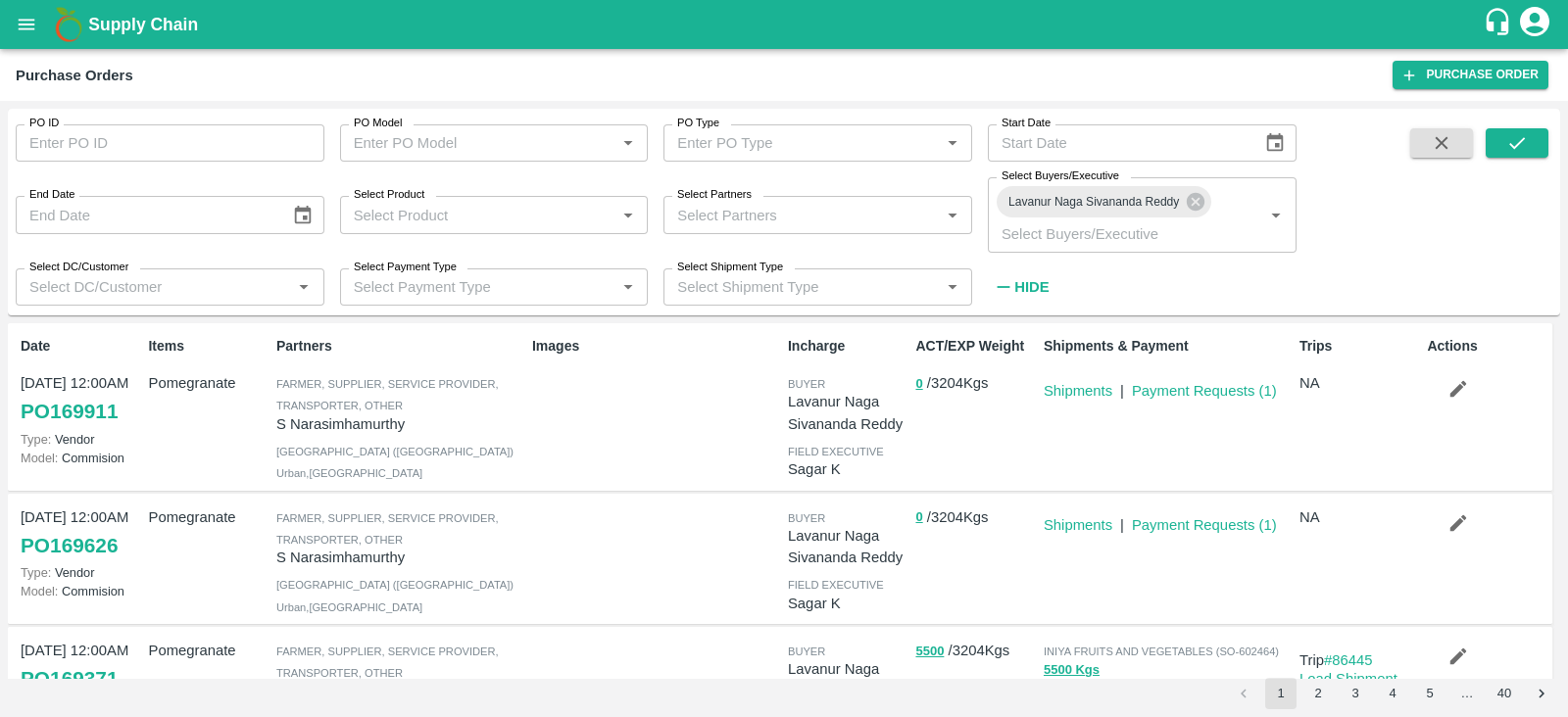
click at [1524, 148] on icon "submit" at bounding box center [1516, 143] width 22 height 22
click at [1523, 152] on icon "submit" at bounding box center [1516, 143] width 22 height 22
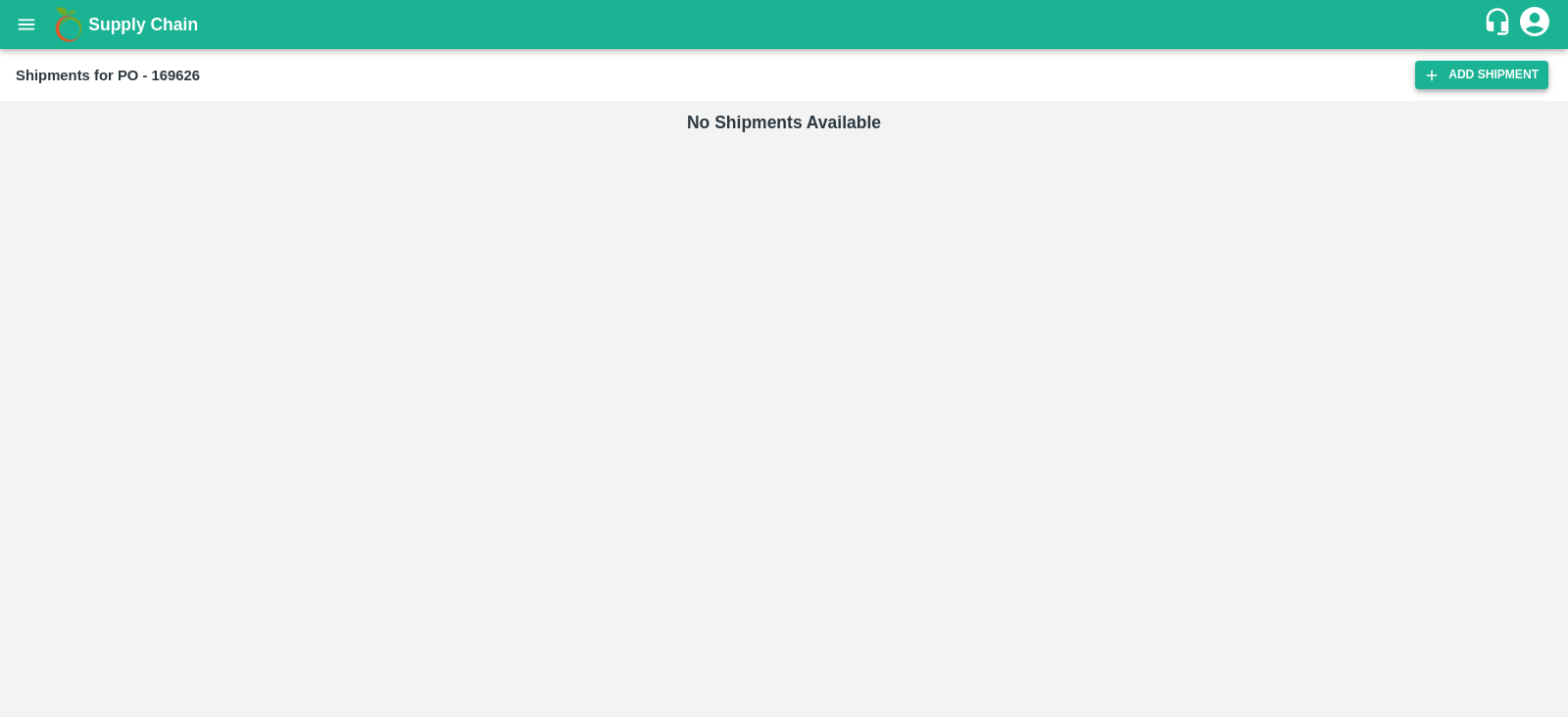
click at [1453, 75] on link "Add Shipment" at bounding box center [1482, 74] width 133 height 29
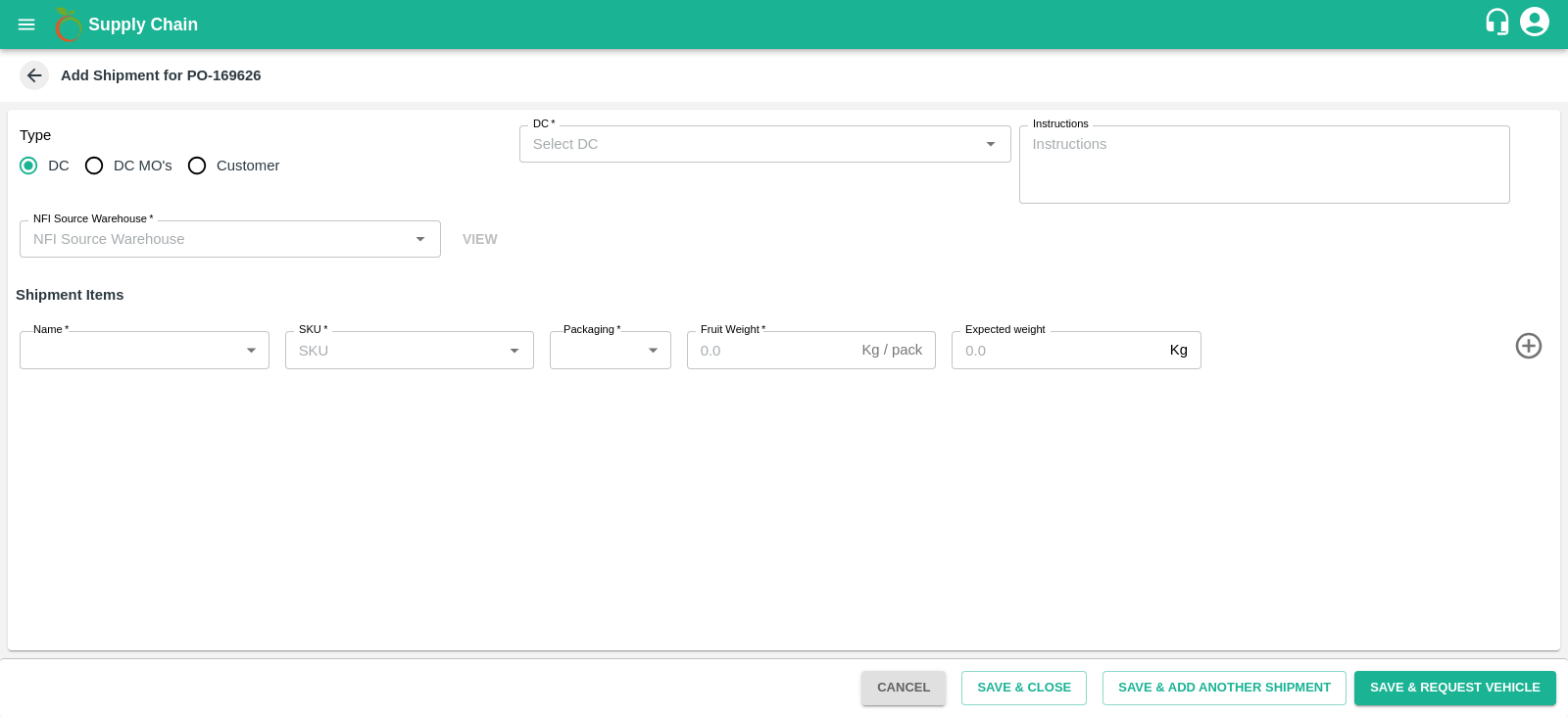
click at [159, 160] on span "DC MO's" at bounding box center [143, 166] width 59 height 22
click at [114, 160] on input "DC MO's" at bounding box center [94, 166] width 40 height 40
radio input "true"
click at [204, 167] on input "Customer" at bounding box center [197, 166] width 40 height 40
radio input "true"
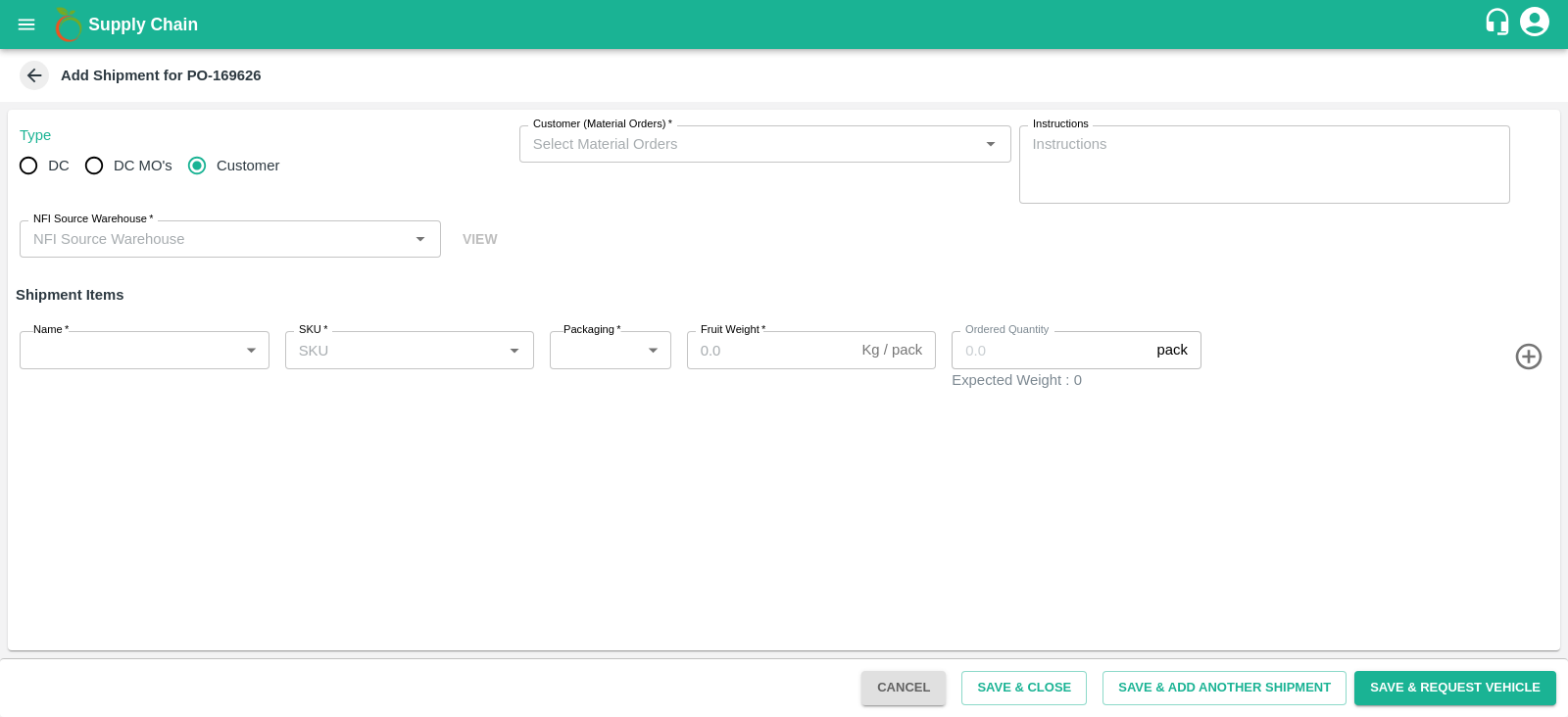
click at [627, 143] on input "Customer (Material Orders)   *" at bounding box center [749, 144] width 447 height 26
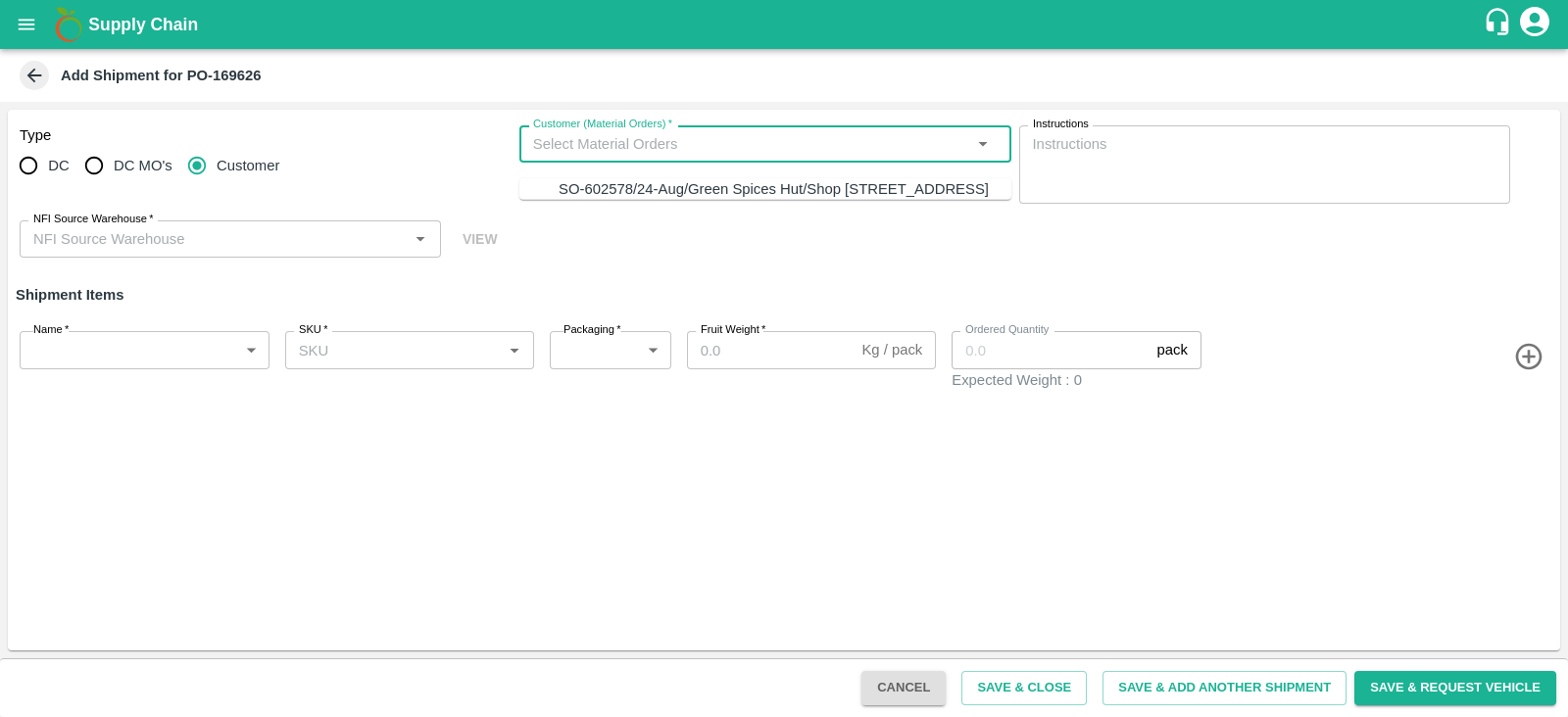
click at [655, 200] on div "SO-602578/24-Aug/Green Spices Hut/Shop [STREET_ADDRESS]" at bounding box center [774, 189] width 430 height 22
type input "SO-602578/24-Aug/Green Spices Hut/Shop [STREET_ADDRESS]"
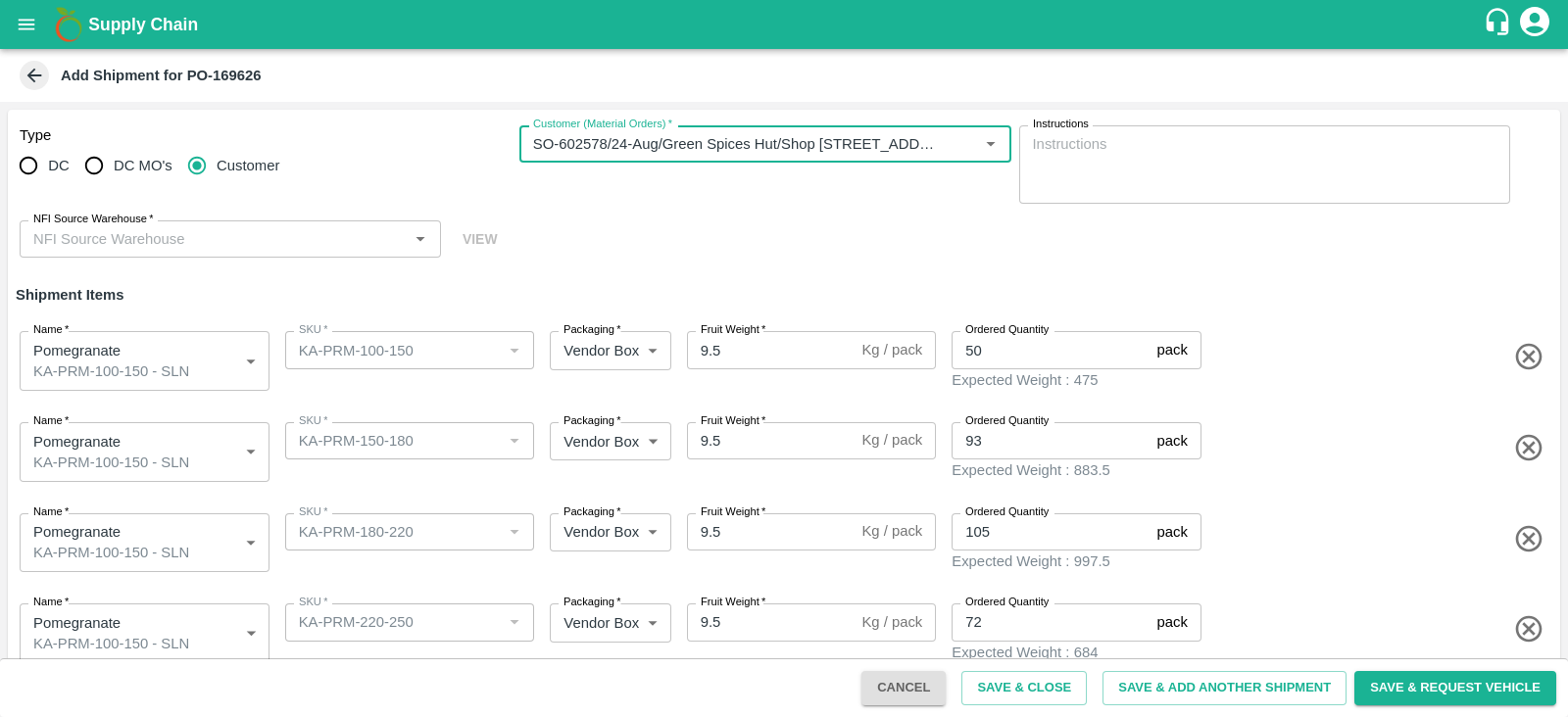
click at [277, 252] on div "NFI Source Warehouse   *" at bounding box center [230, 239] width 422 height 38
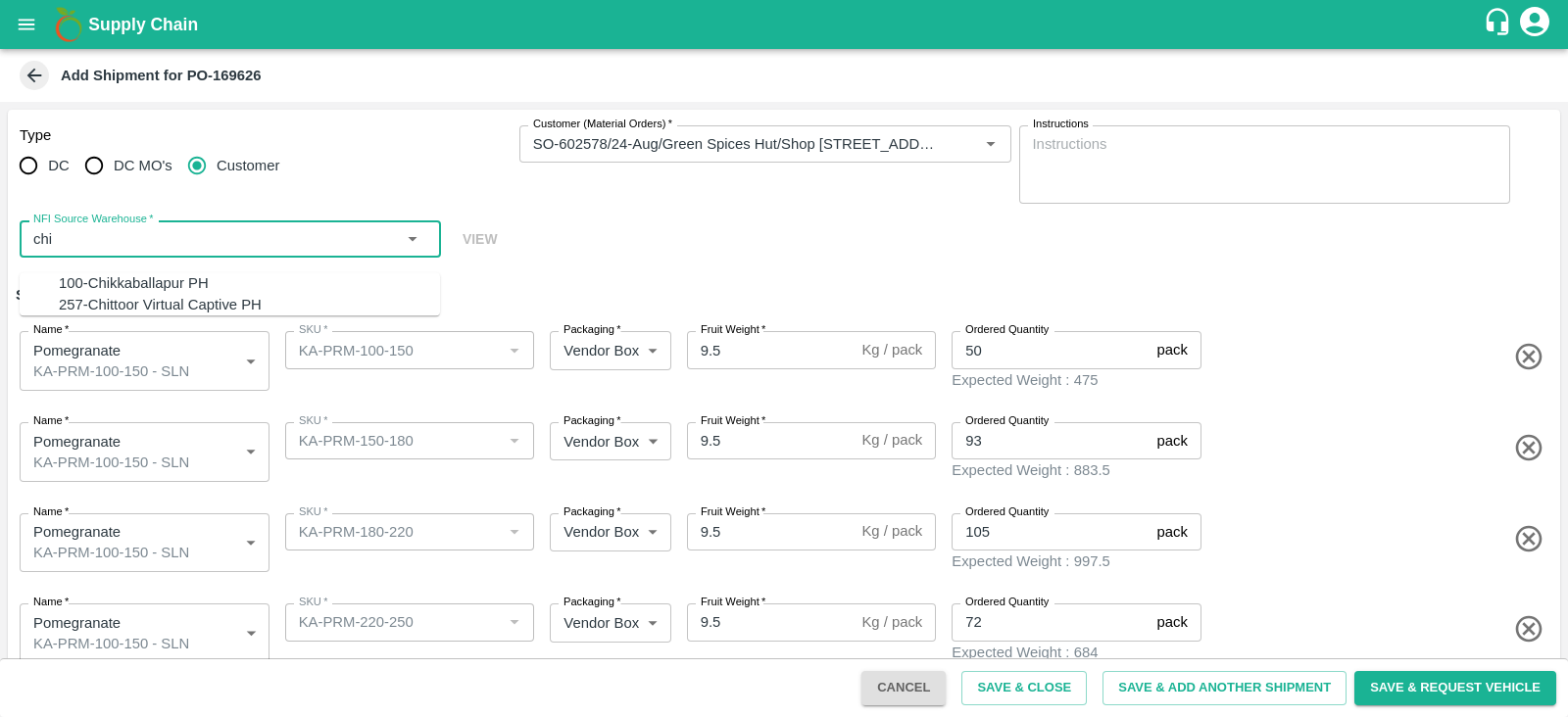
click at [228, 285] on div "100-Chikkaballapur PH" at bounding box center [249, 284] width 381 height 22
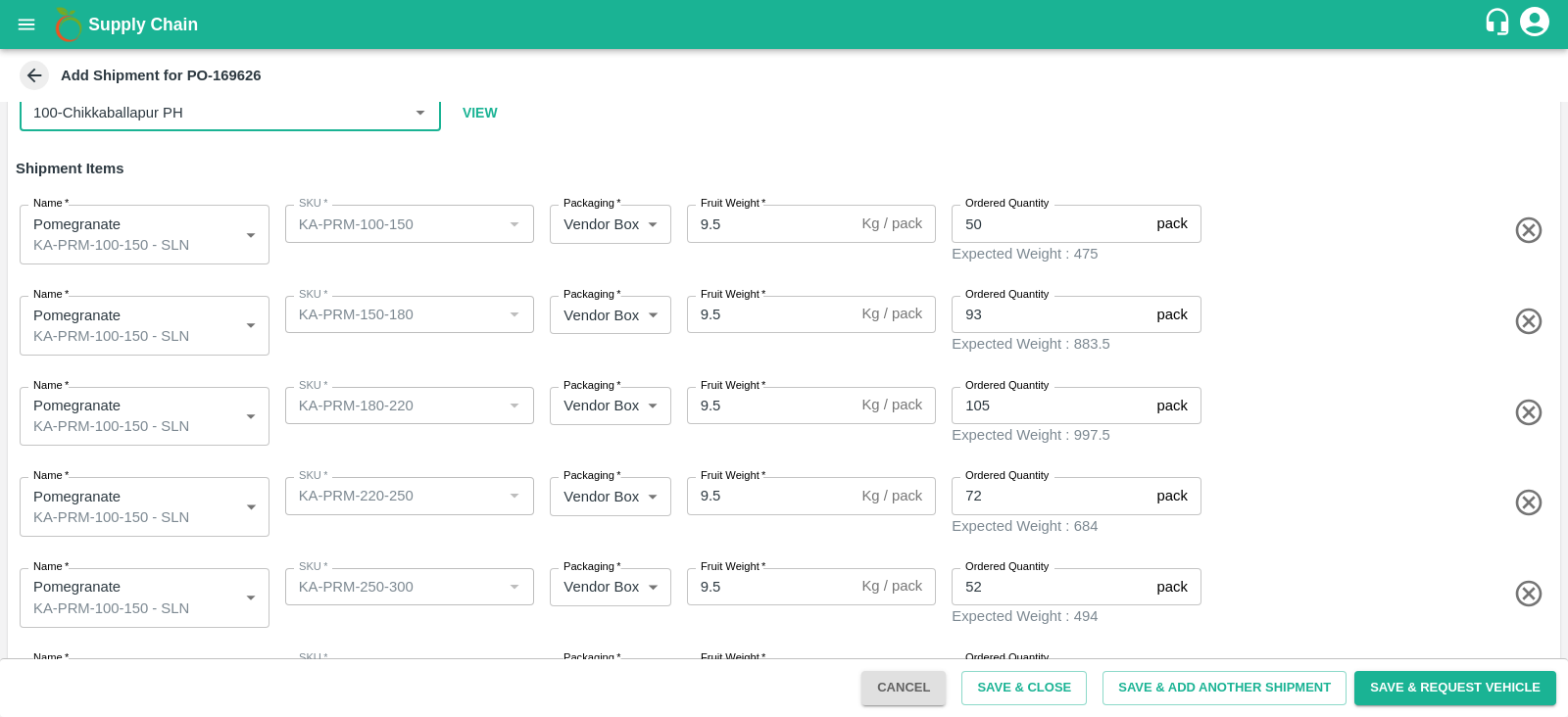
scroll to position [127, 0]
type input "100-Chikkaballapur PH"
click at [201, 350] on div "Name   * Pomegranate KA-PRM-100-150 - SLN 1915891 Name SKU   * SKU   * Packagin…" at bounding box center [780, 321] width 1560 height 99
click at [201, 325] on body "Supply Chain Add Shipment for PO-169626 Type DC DC MO's Customer Customer (Mate…" at bounding box center [784, 358] width 1568 height 717
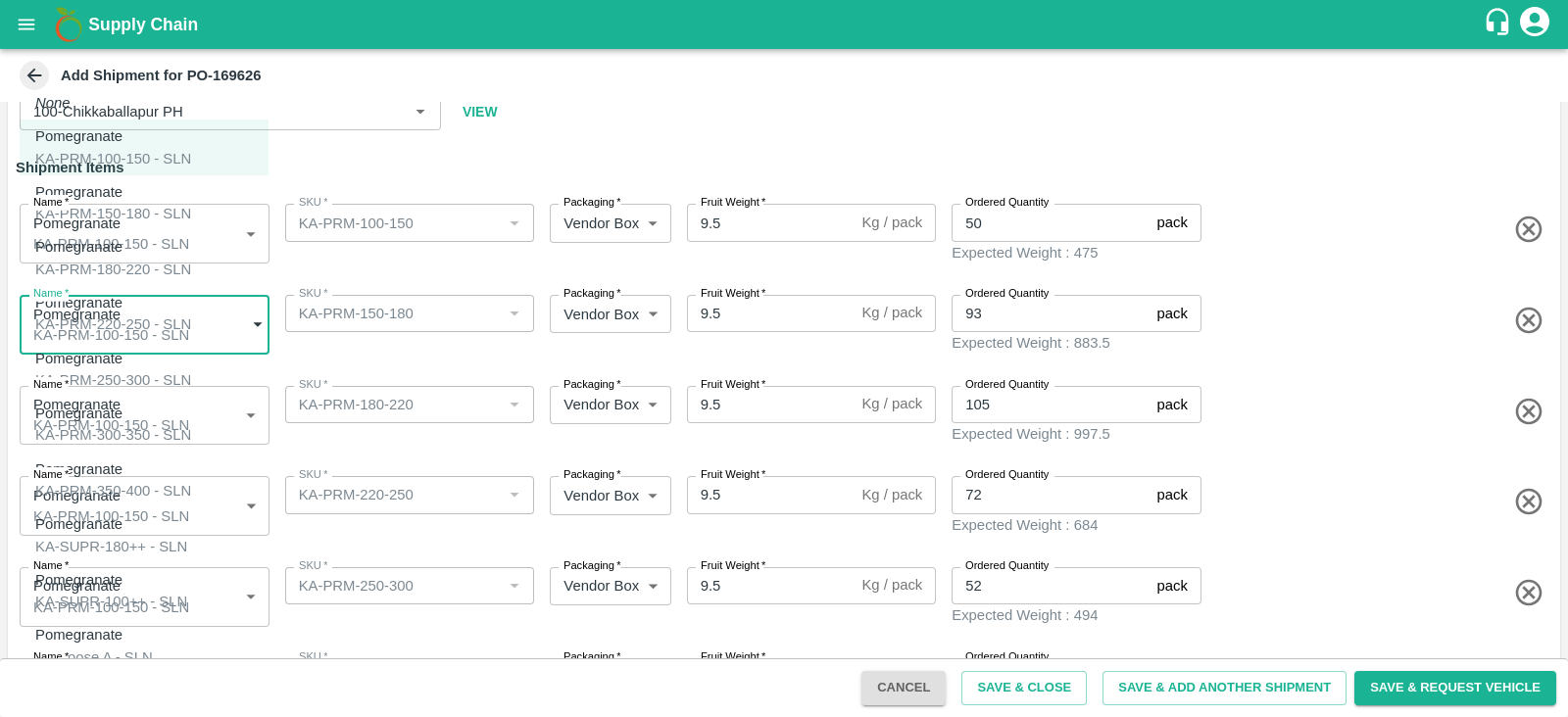
click at [152, 202] on div "KA-PRM-150-180 - SLN" at bounding box center [113, 213] width 156 height 22
type input "1915892"
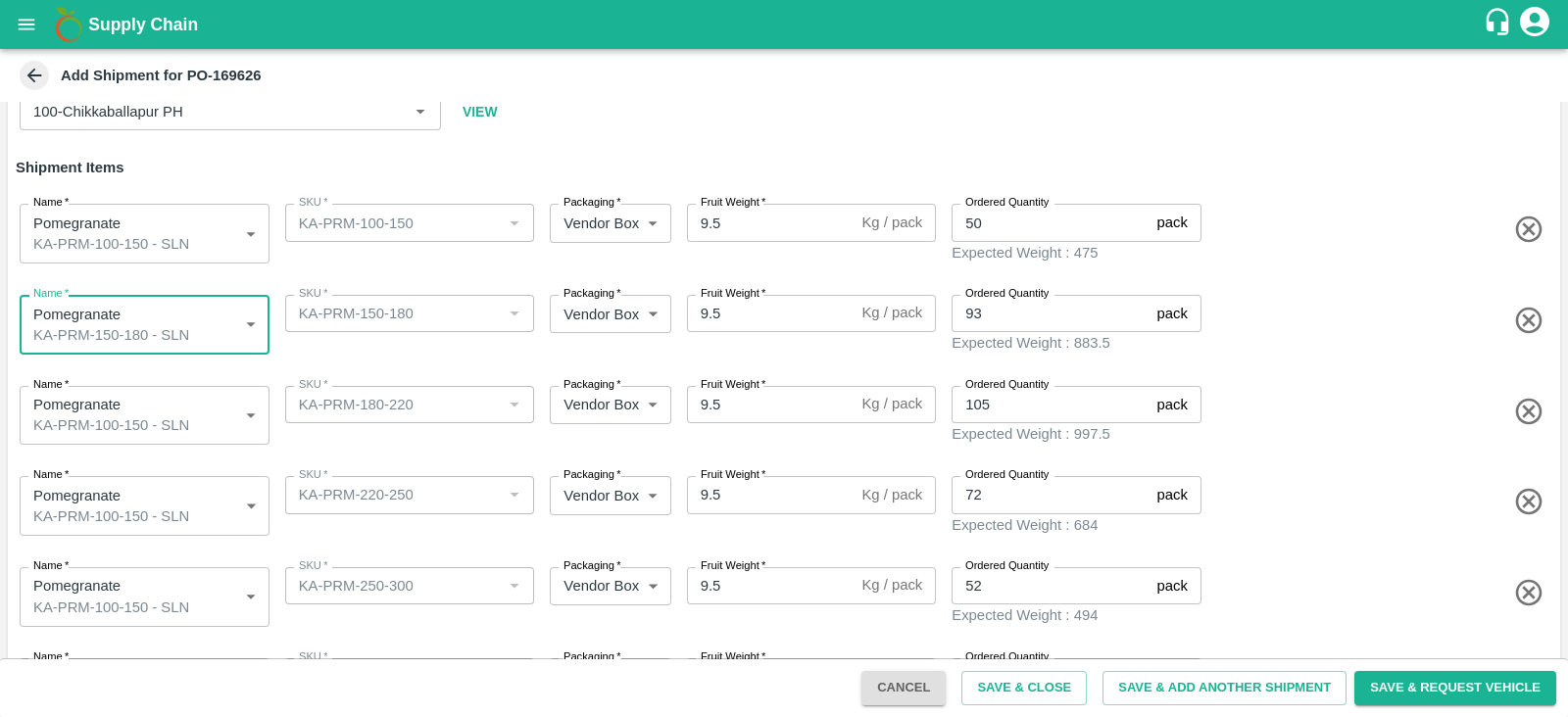
click at [176, 413] on body "Supply Chain Add Shipment for PO-169626 Type DC DC MO's Customer Customer (Mate…" at bounding box center [784, 358] width 1568 height 717
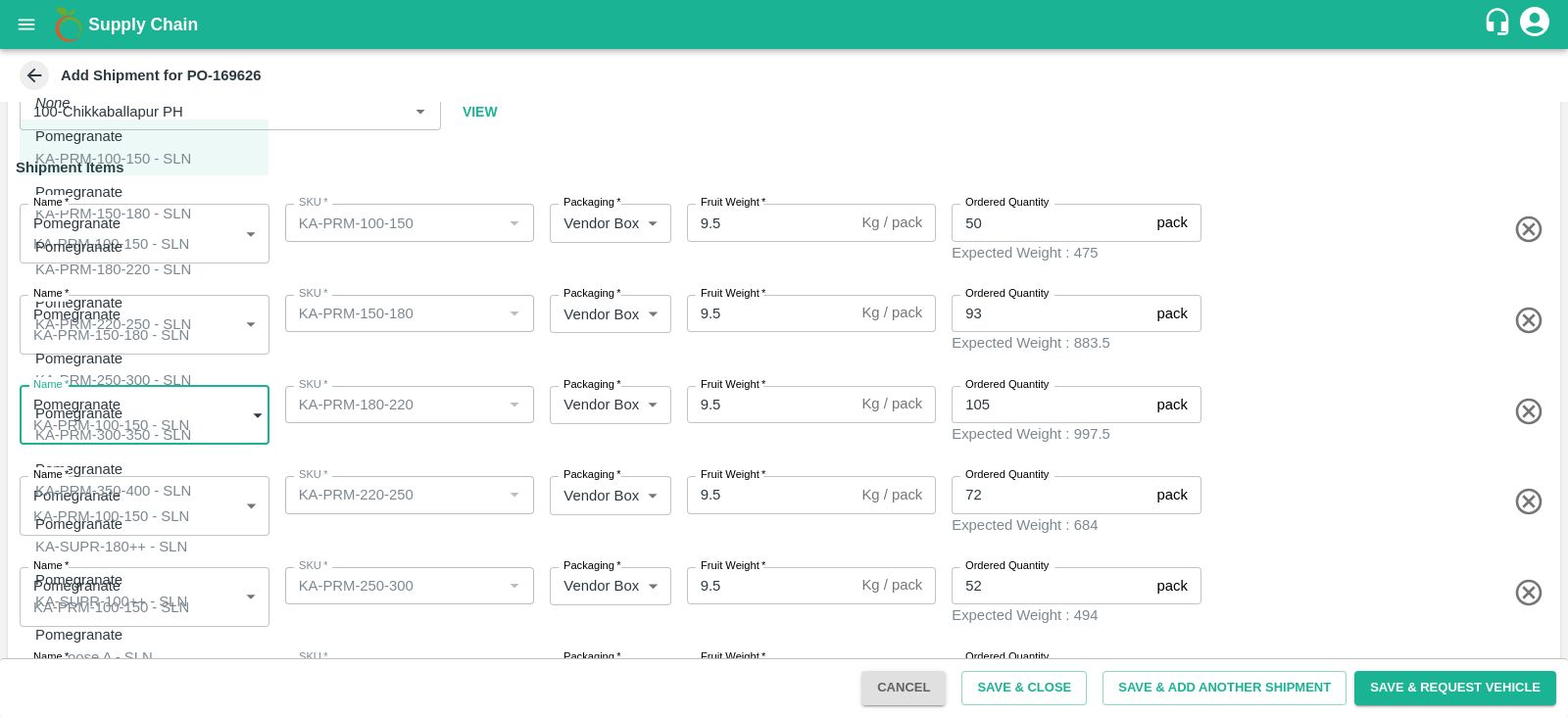
click at [153, 267] on div "Pomegranate KA-PRM-180-220 - SLN" at bounding box center [113, 258] width 156 height 44
type input "1915893"
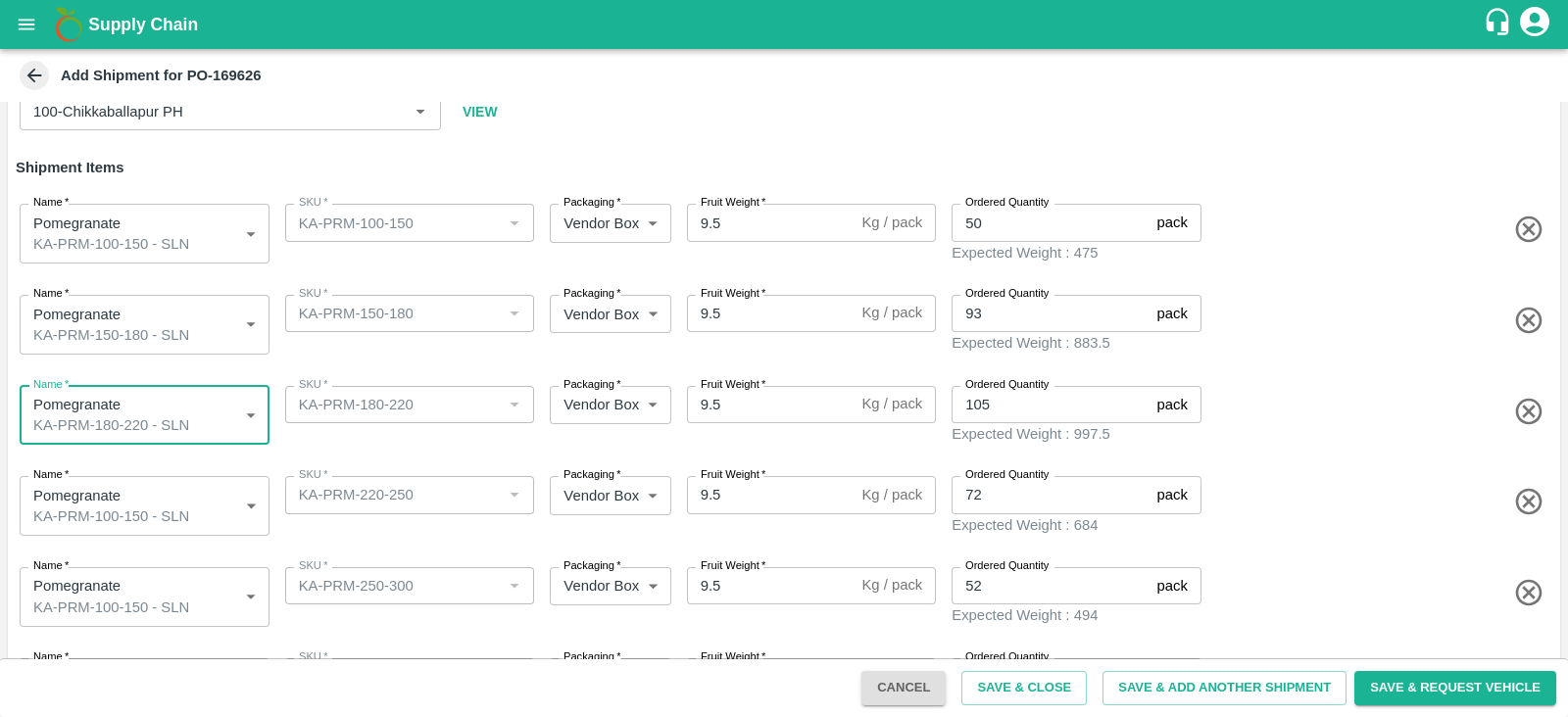
click at [184, 495] on body "Supply Chain Add Shipment for PO-169626 Type DC DC MO's Customer Customer (Mate…" at bounding box center [784, 358] width 1568 height 717
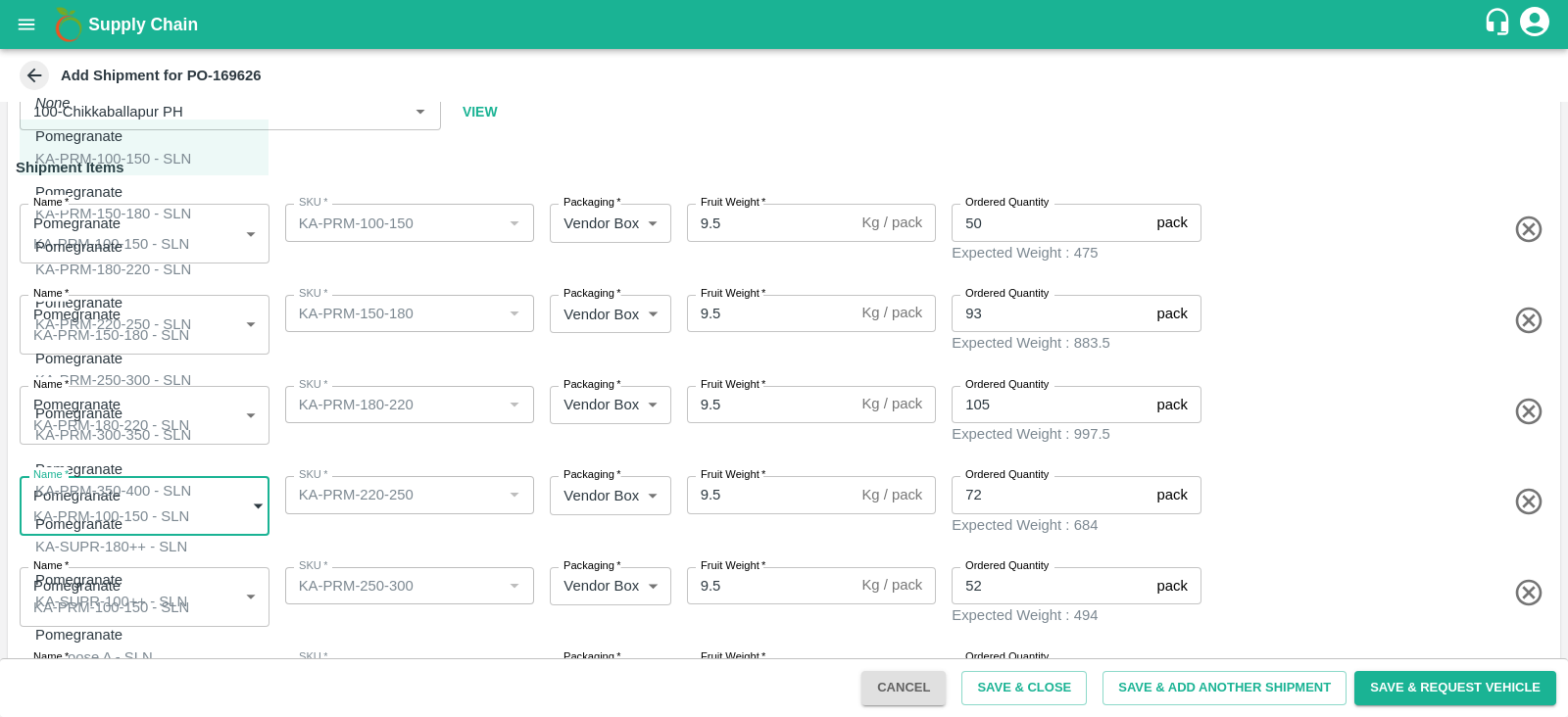
click at [160, 315] on div "Pomegranate KA-PRM-220-250 - SLN" at bounding box center [113, 313] width 156 height 44
type input "1915894"
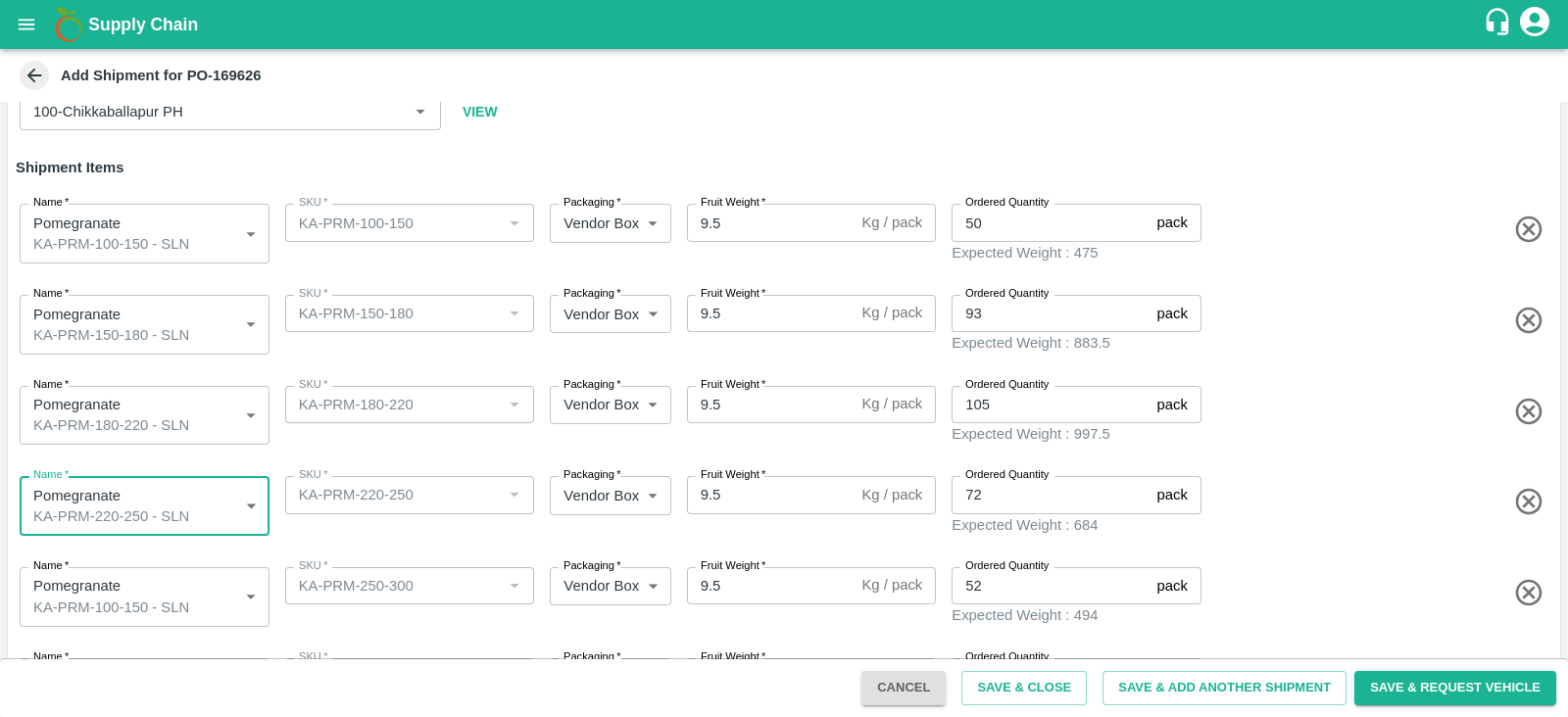
click at [150, 571] on body "Supply Chain Add Shipment for PO-169626 Type DC DC MO's Customer Customer (Mate…" at bounding box center [784, 358] width 1568 height 717
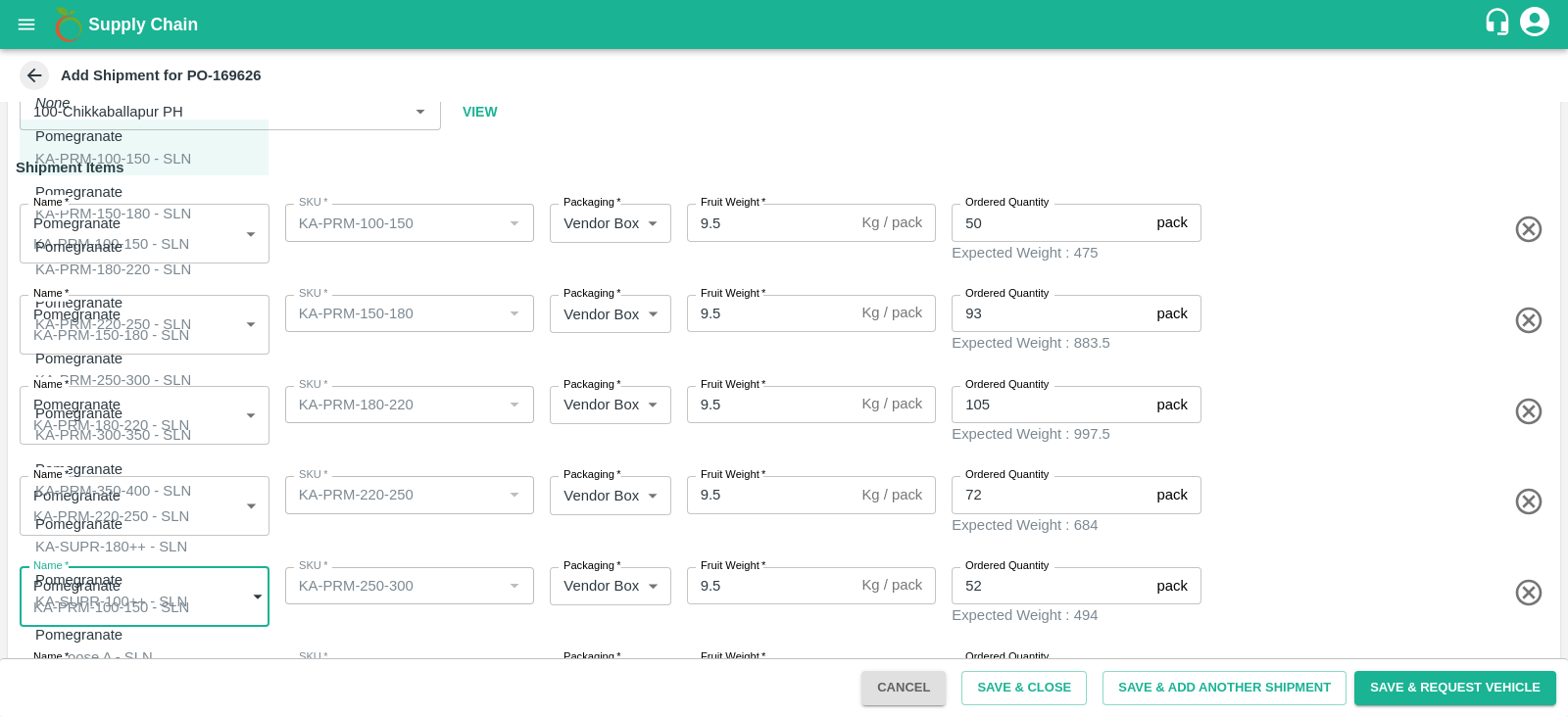
click at [135, 369] on div "KA-PRM-250-300 - SLN" at bounding box center [113, 380] width 156 height 22
type input "1915895"
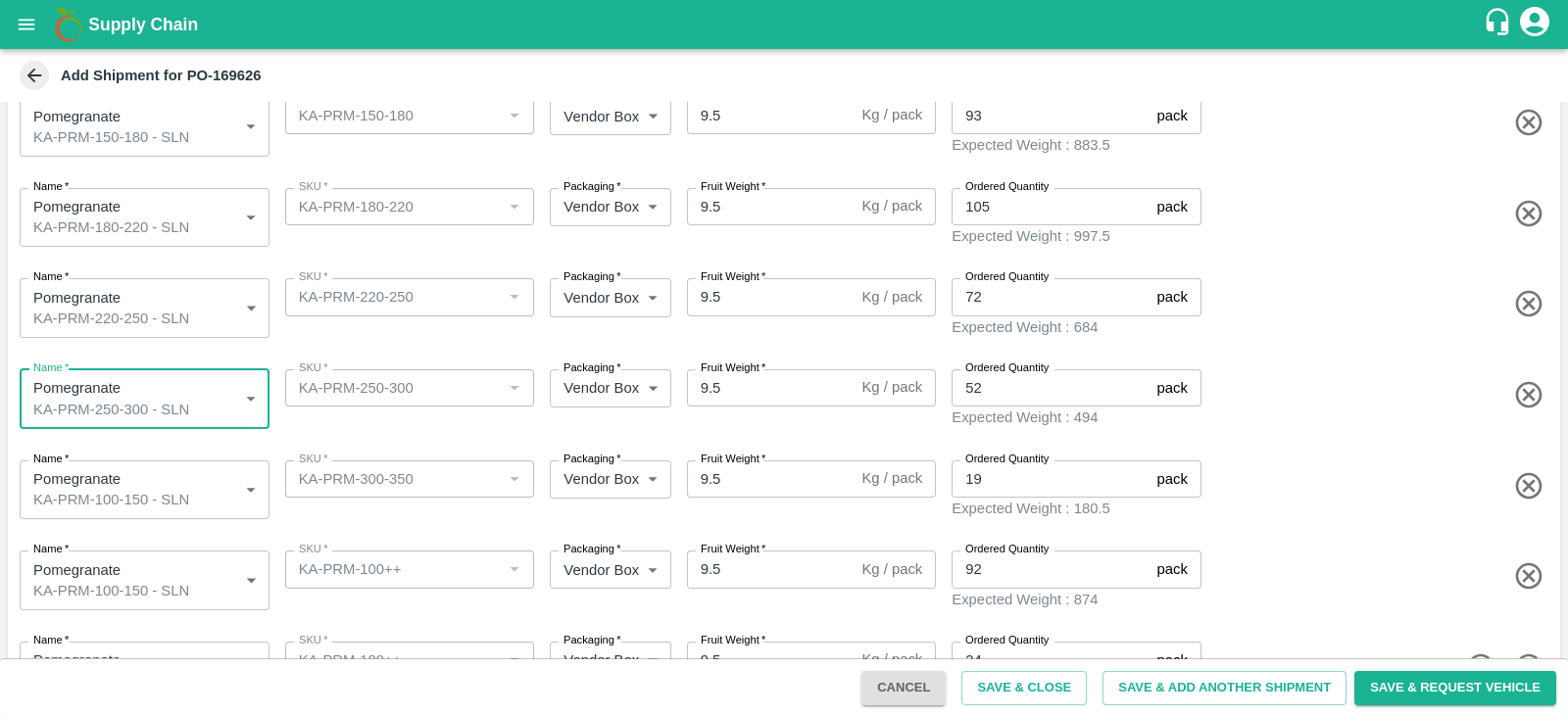
scroll to position [363, 0]
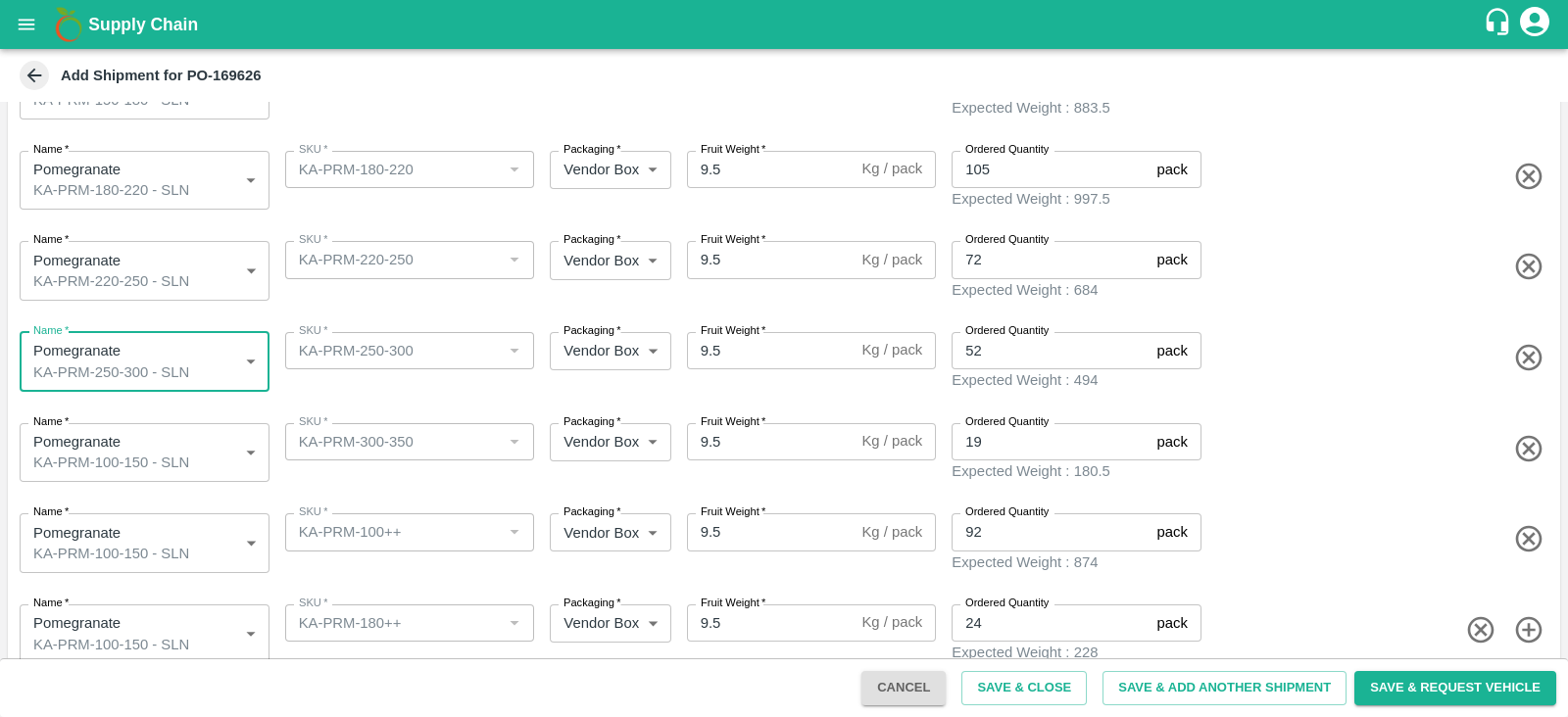
click at [245, 429] on body "Supply Chain Add Shipment for PO-169626 Type DC DC MO's Customer Customer (Mate…" at bounding box center [784, 358] width 1568 height 717
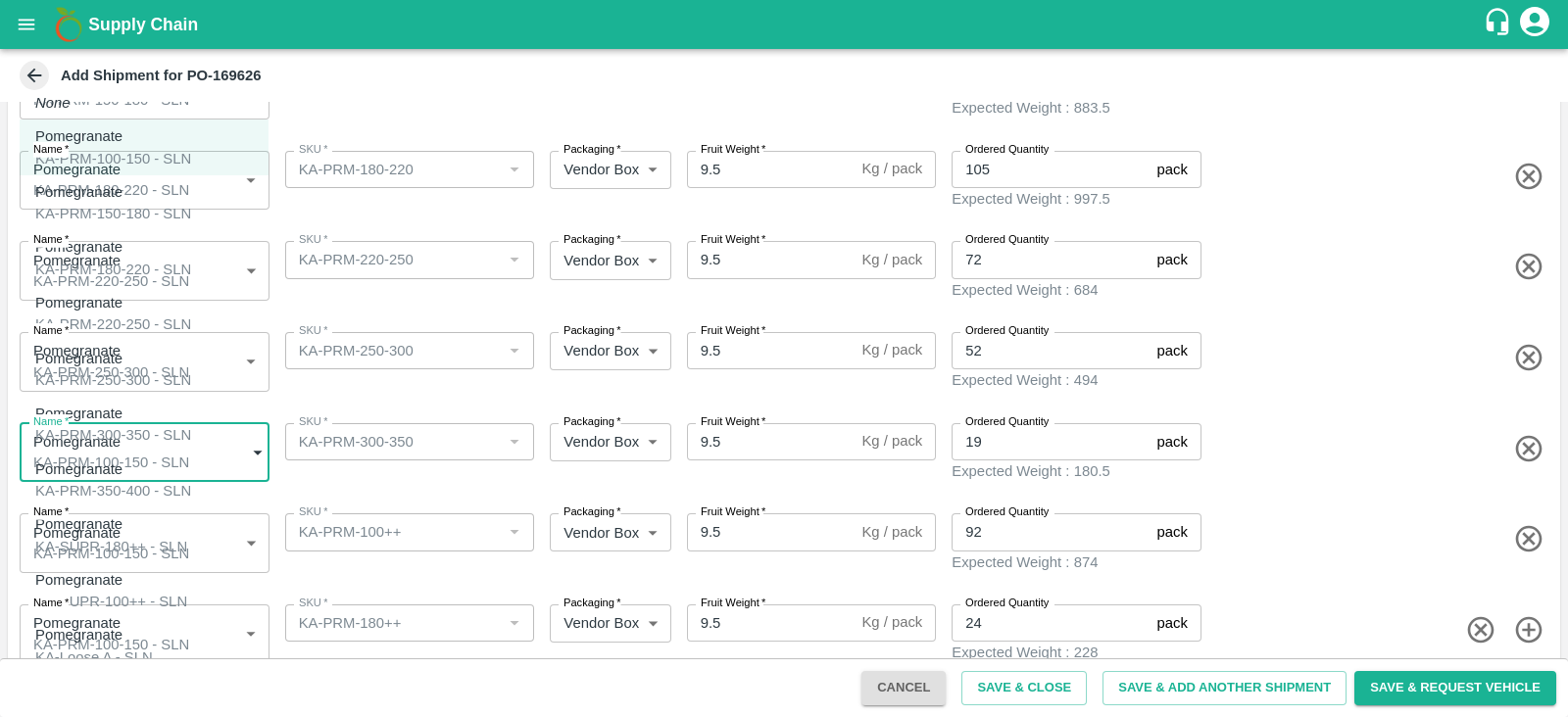
click at [189, 403] on div "Pomegranate KA-PRM-300-350 - SLN" at bounding box center [113, 424] width 156 height 44
type input "1915896"
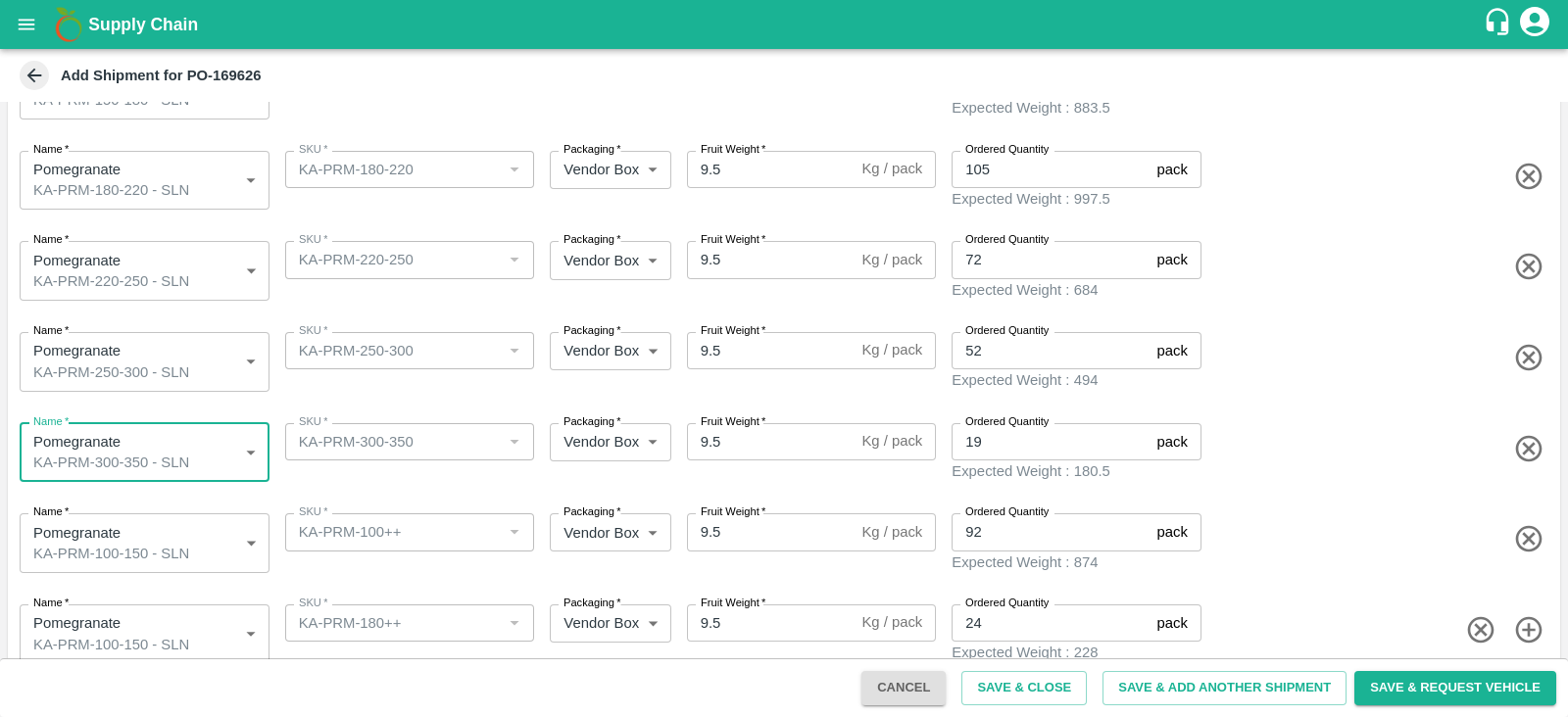
click at [165, 538] on body "Supply Chain Add Shipment for PO-169626 Type DC DC MO's Customer Customer (Mate…" at bounding box center [784, 358] width 1568 height 717
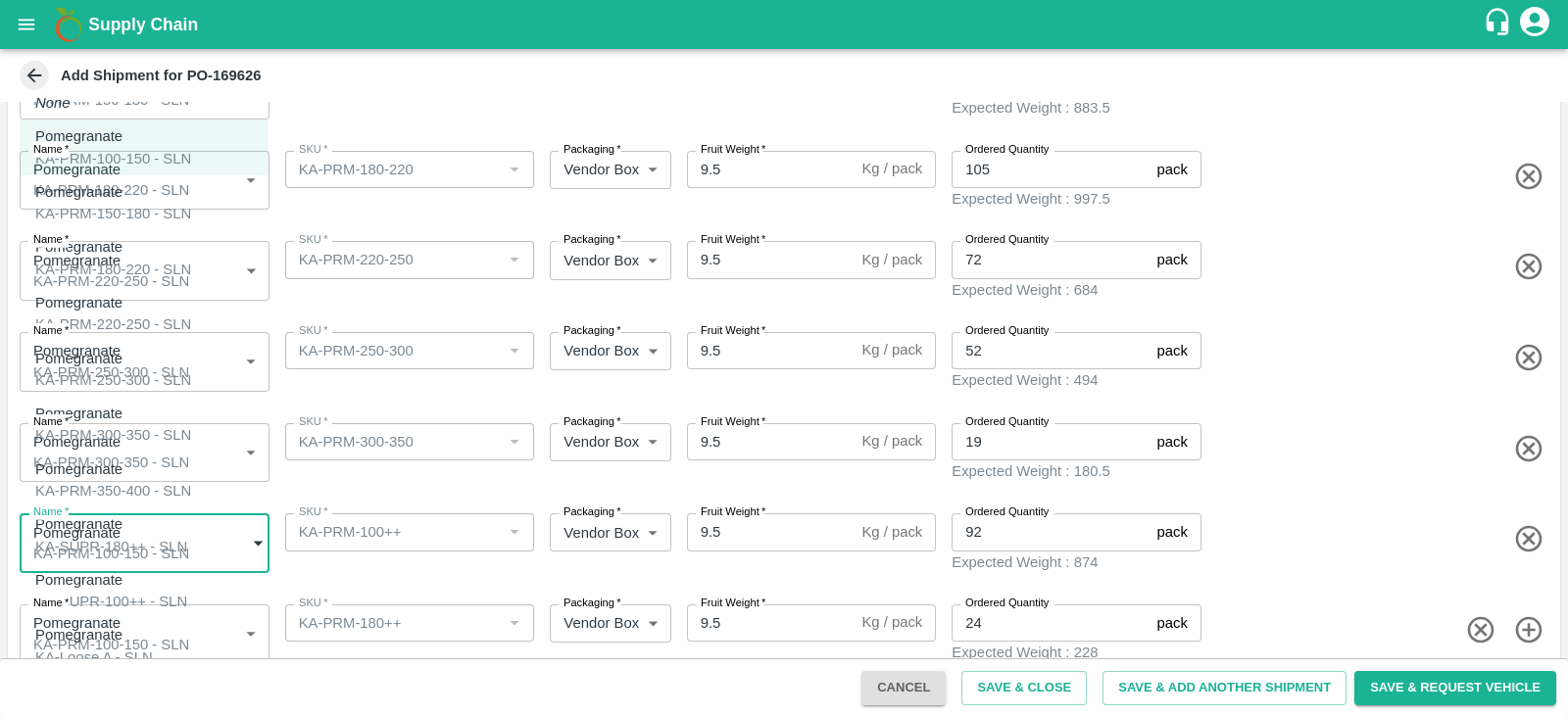
click at [174, 517] on div "Pomegranate KA-SUPR-180++ - SLN" at bounding box center [111, 536] width 152 height 44
type input "1915898"
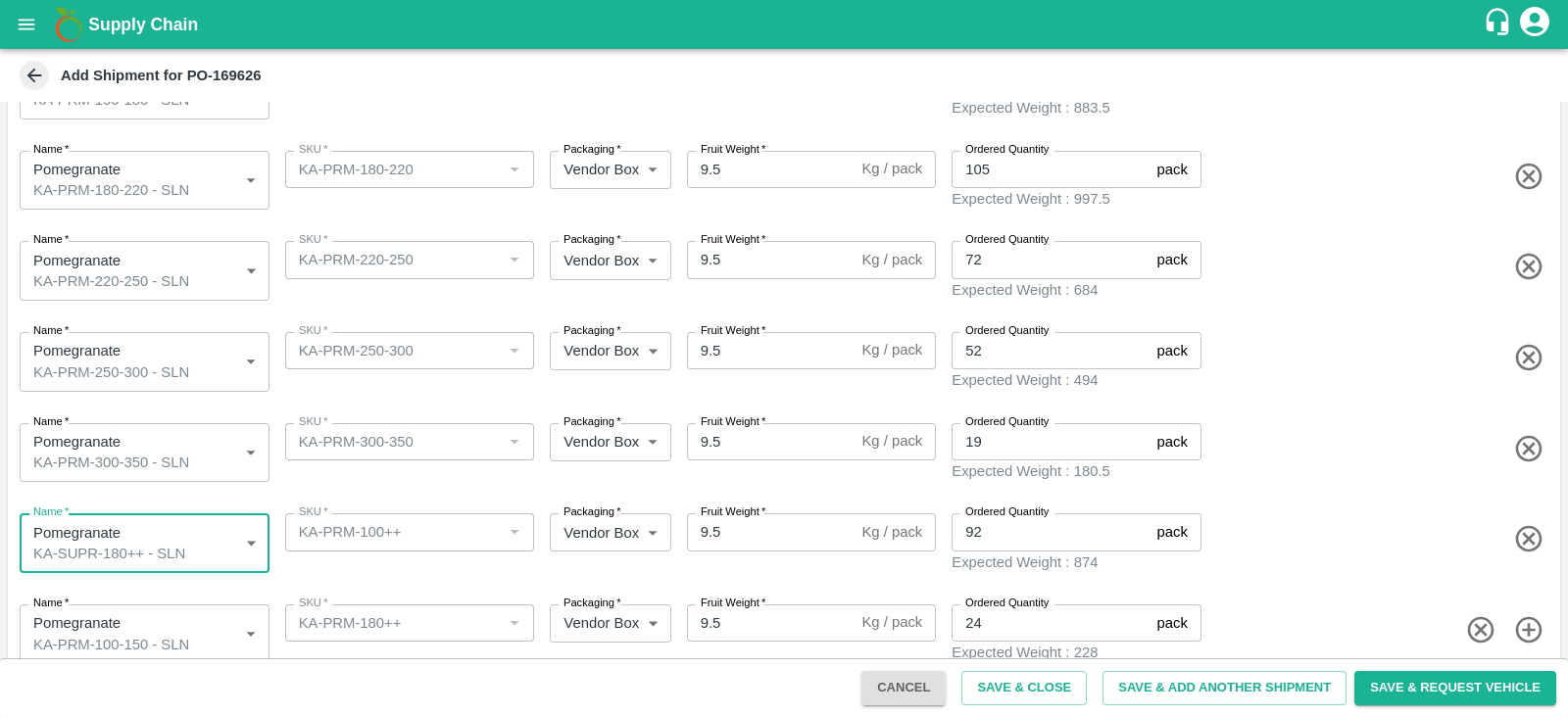
click at [181, 596] on body "Supply Chain Add Shipment for PO-169626 Type DC DC MO's Customer Customer (Mate…" at bounding box center [784, 358] width 1568 height 717
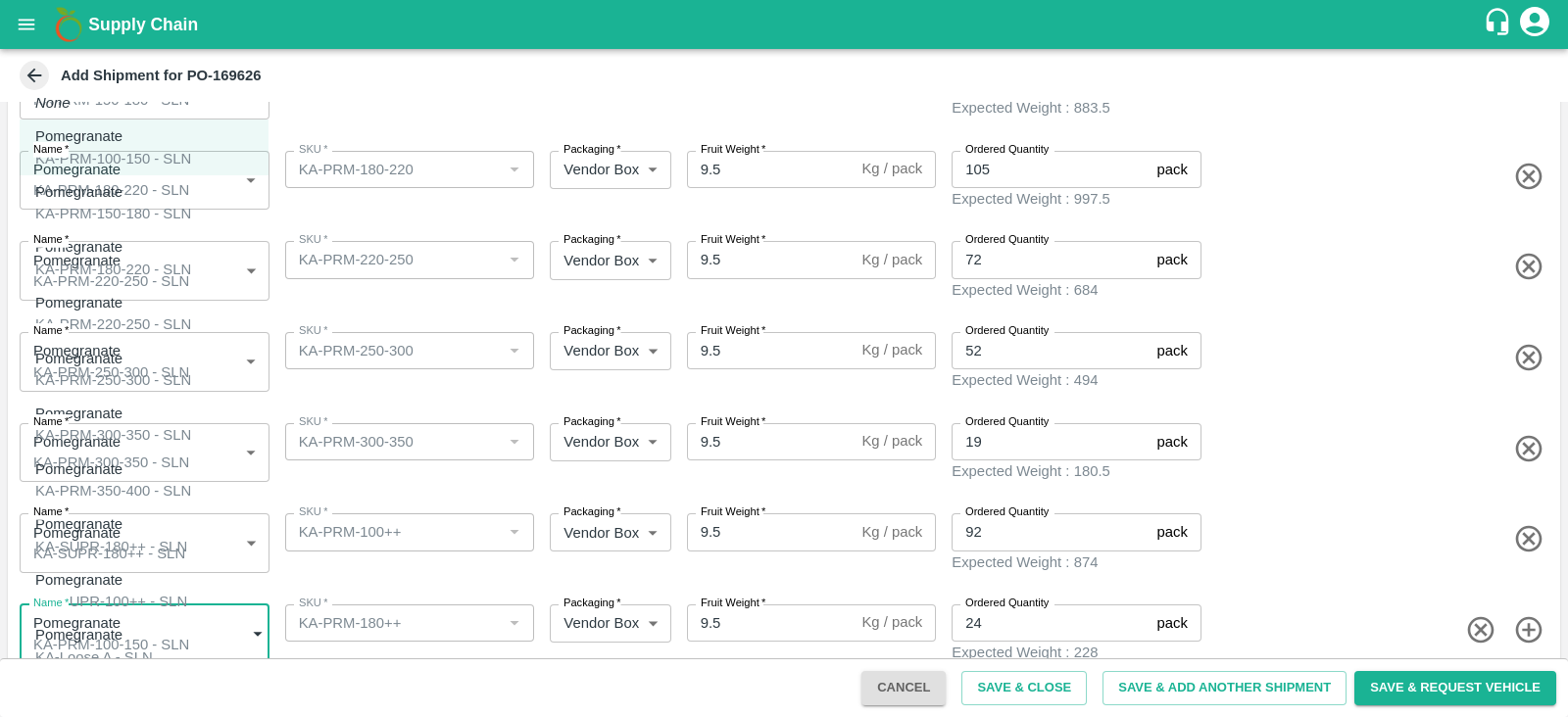
click at [187, 569] on div "Pomegranate KA-SUPR-100++ - SLN" at bounding box center [111, 591] width 152 height 44
type input "1915899"
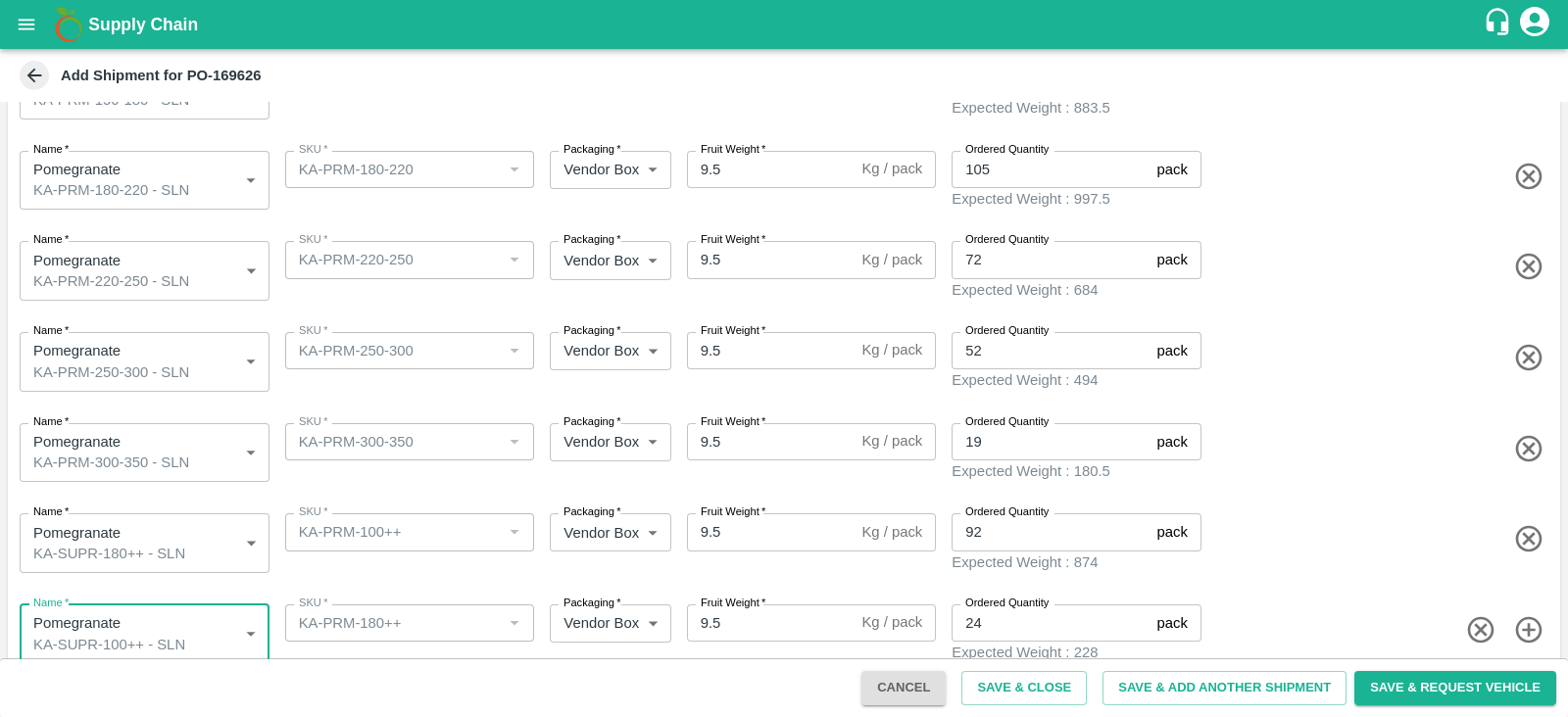
scroll to position [367, 0]
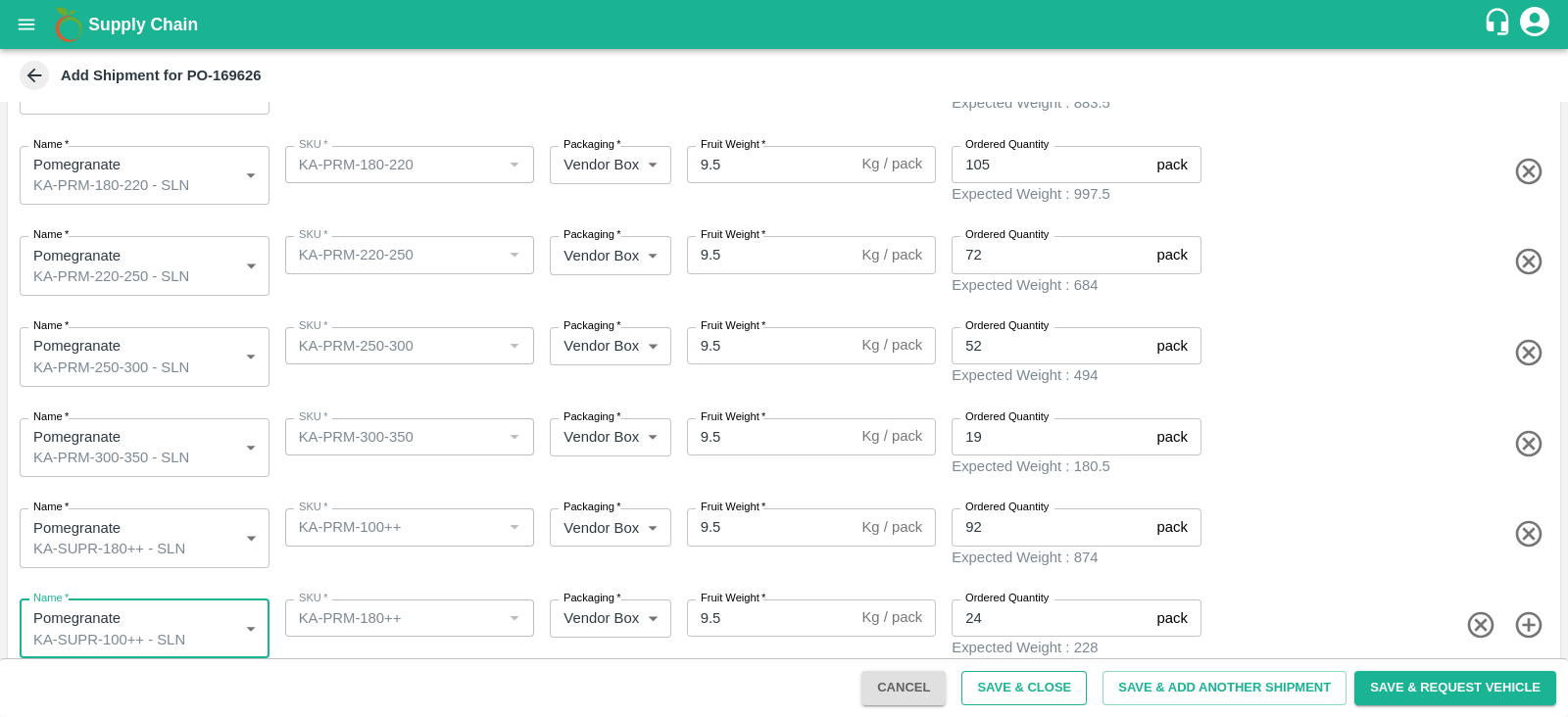
click at [1020, 702] on button "Save & Close" at bounding box center [1024, 688] width 125 height 35
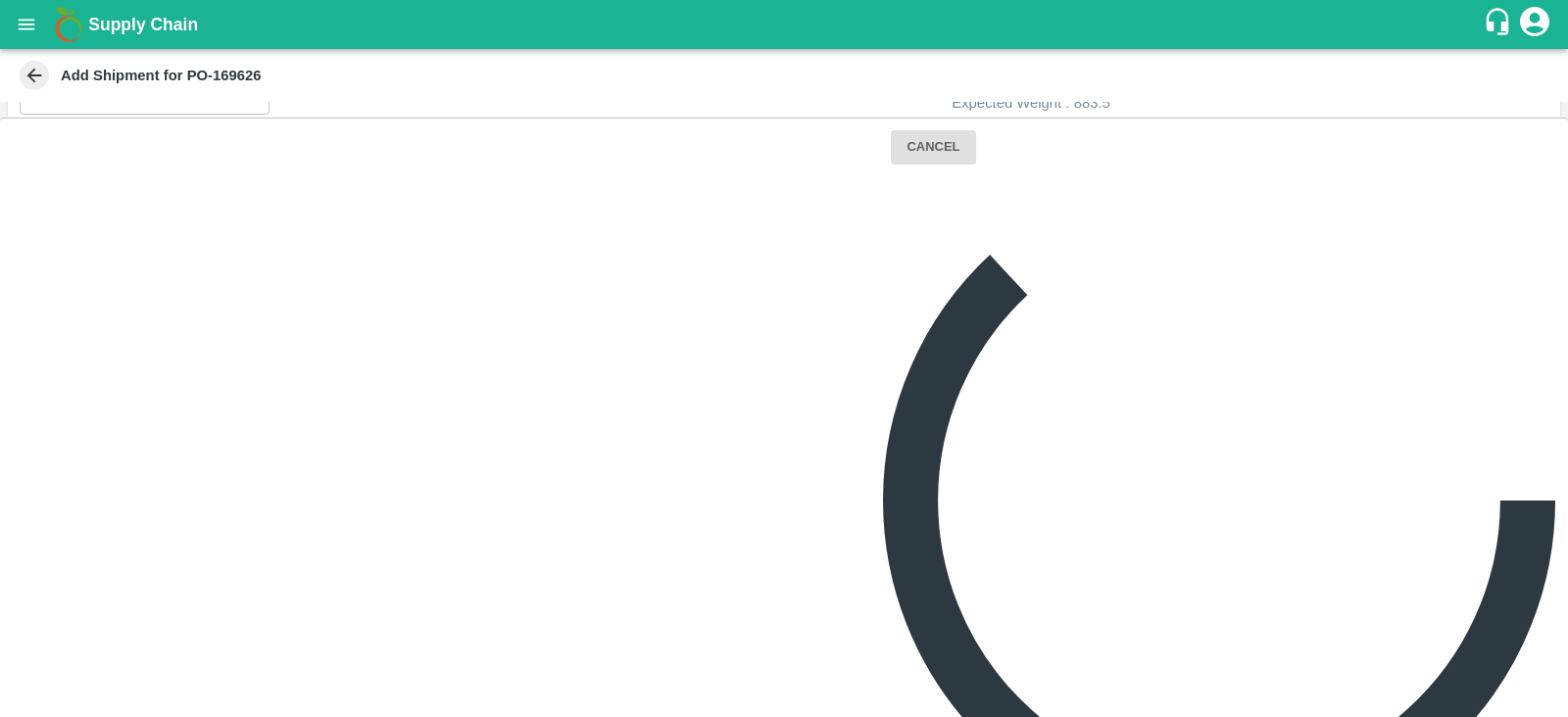
scroll to position [0, 0]
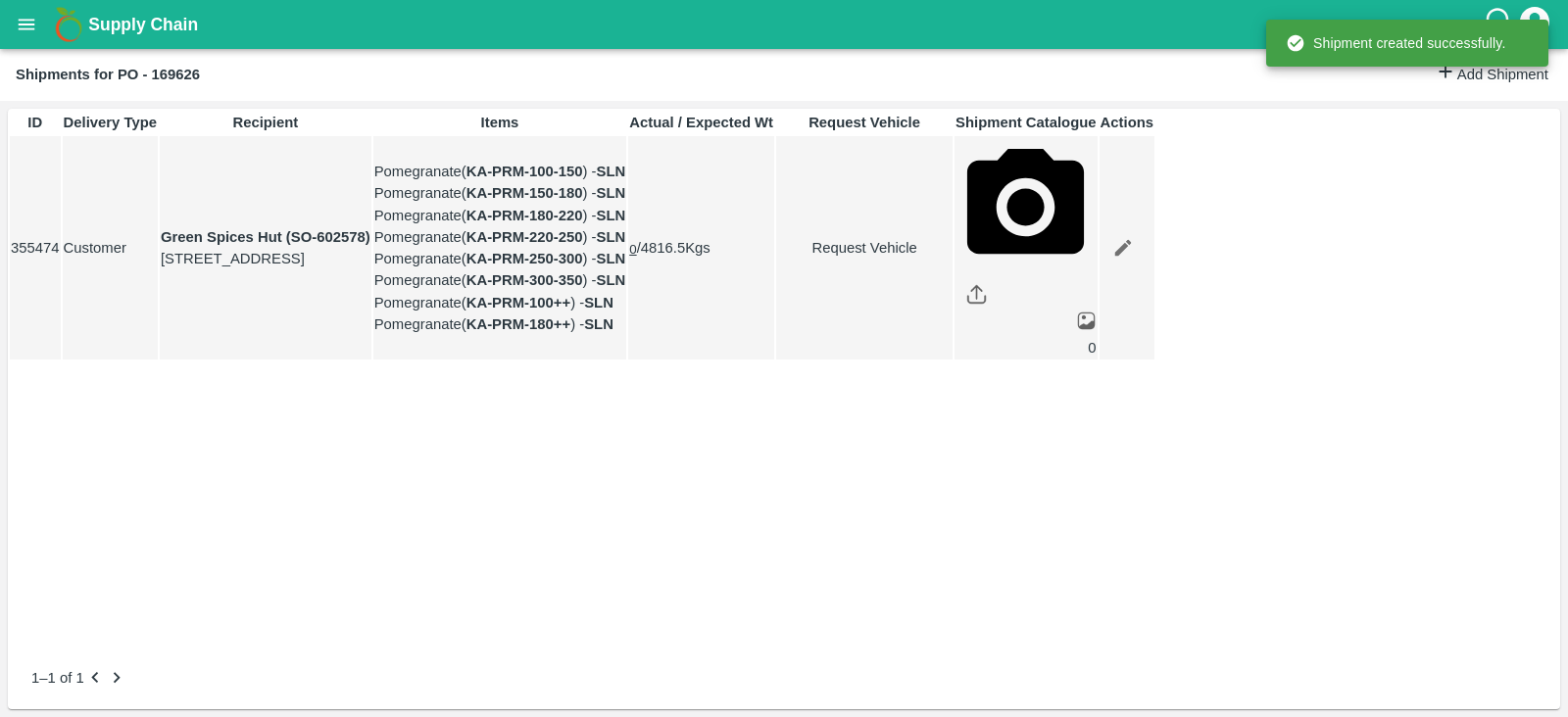
click at [951, 259] on link "Request Vehicle" at bounding box center [864, 248] width 175 height 22
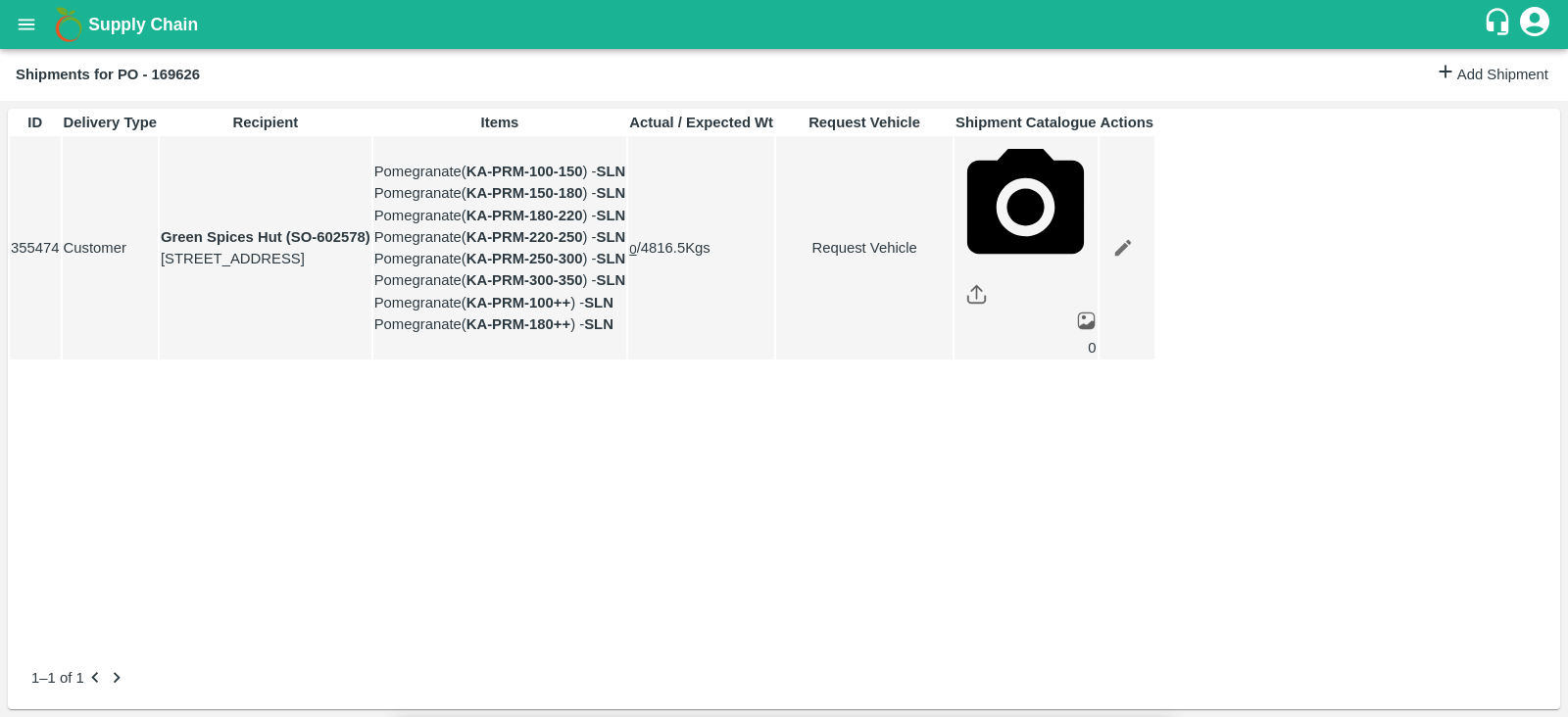
type input "[DATE] 10:22 PM"
type input "[DATE] 01:00 AM"
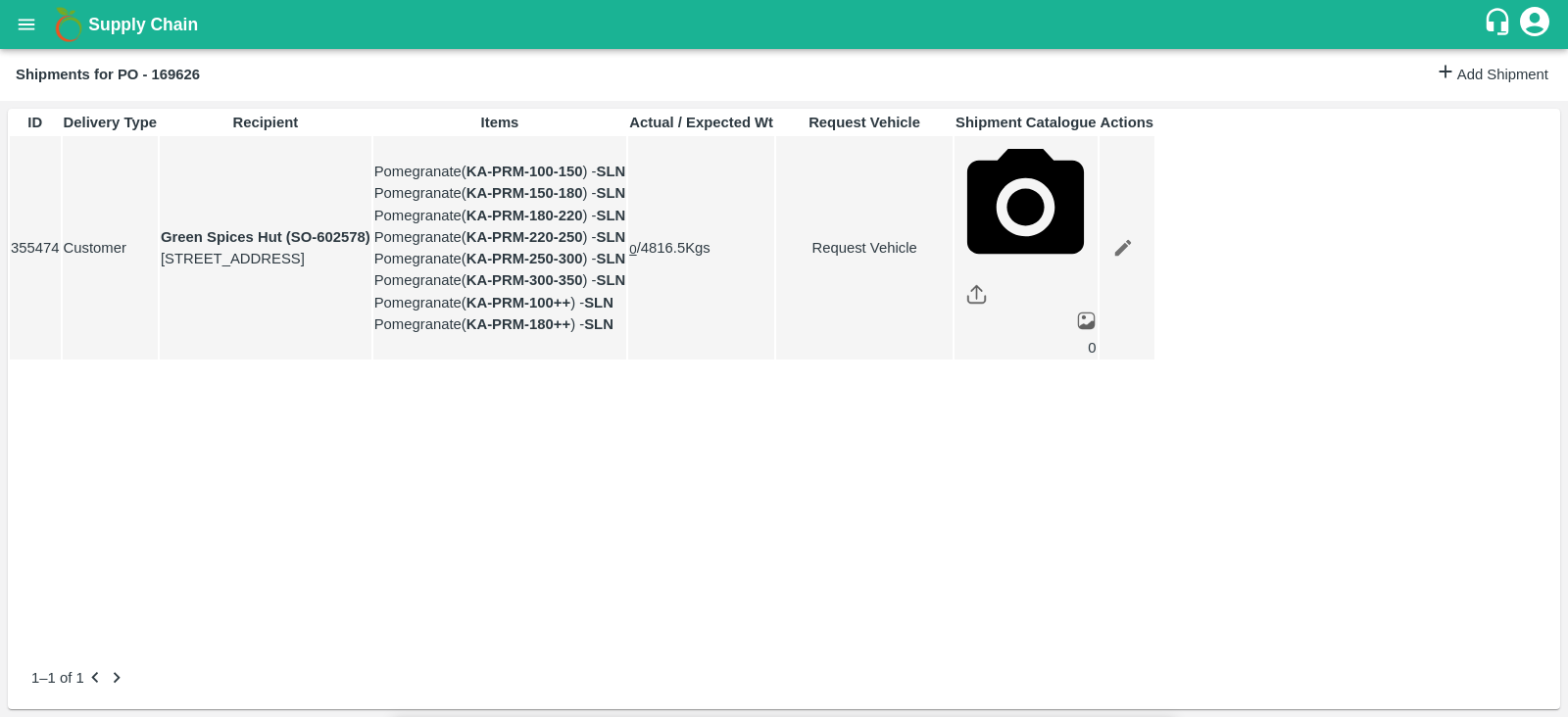
click at [1029, 132] on body "Supply Chain Shipments for PO - 169626 Add Shipment ID Delivery Type Recipient …" at bounding box center [784, 358] width 1568 height 717
click at [990, 192] on div "Normal" at bounding box center [960, 192] width 57 height 22
type input "1"
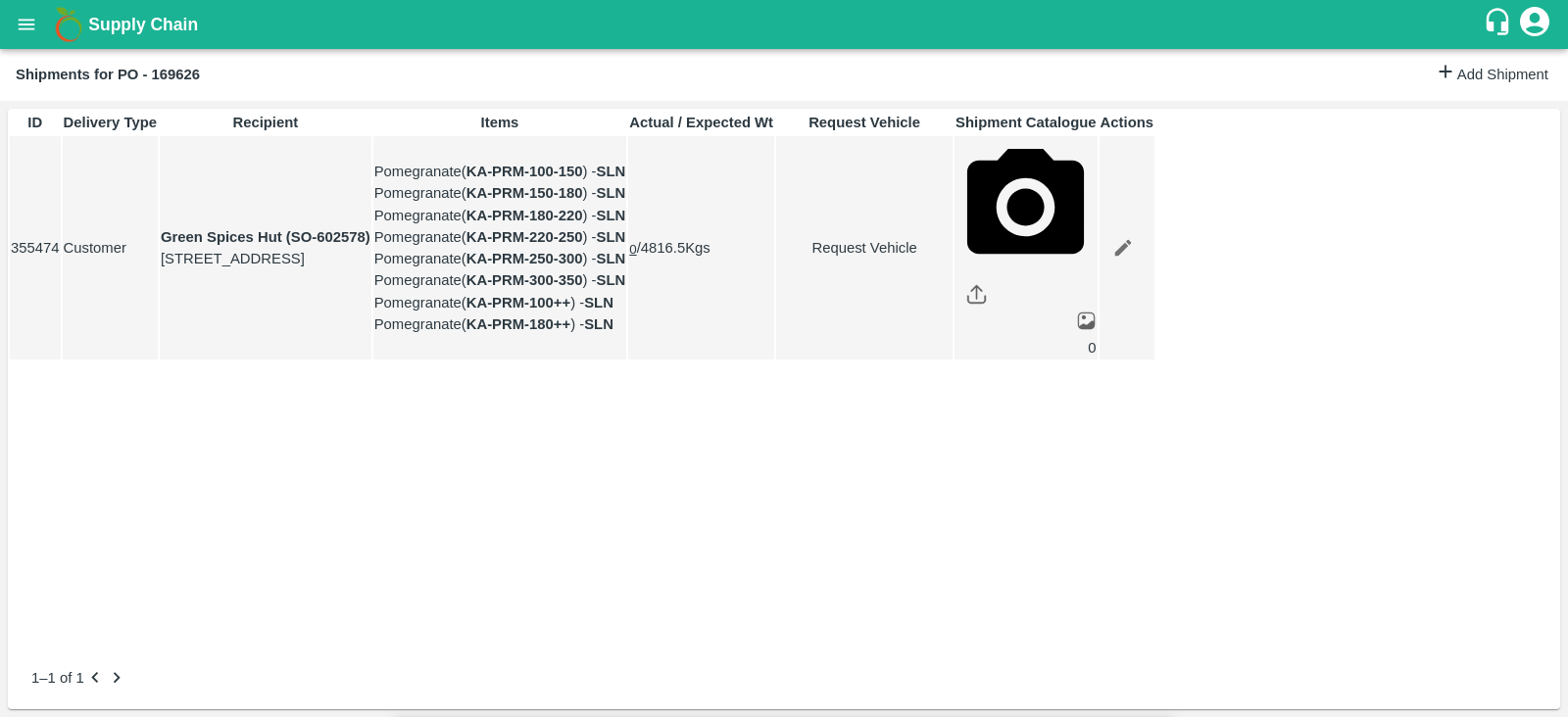
click at [951, 259] on link "Request Vehicle" at bounding box center [864, 248] width 175 height 22
type input "DD/MM/YYYY hh:mm aa"
type input "1"
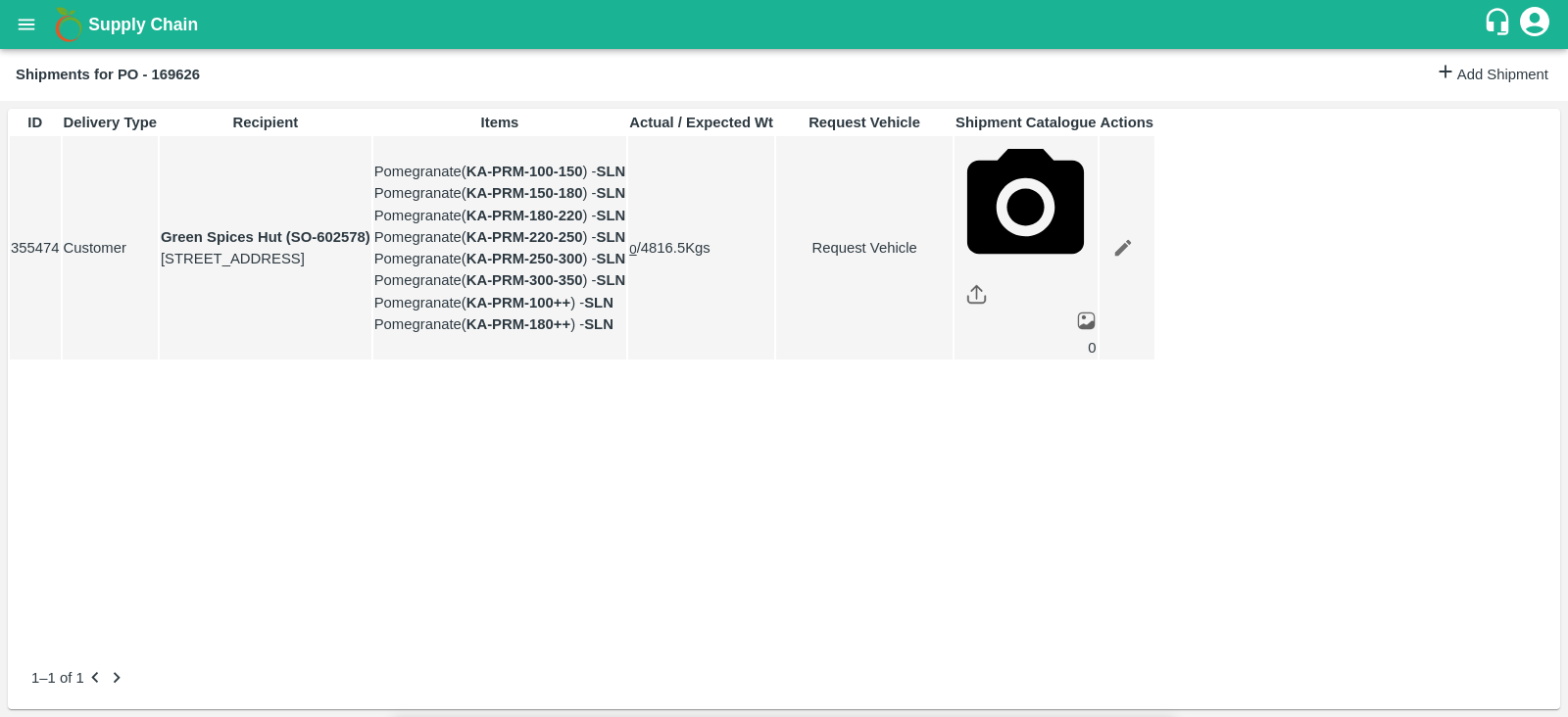
type input "[DATE] 01:00 AM"
type input "[DATE] 10:22 PM"
type input "[DATE] 01:00 PM"
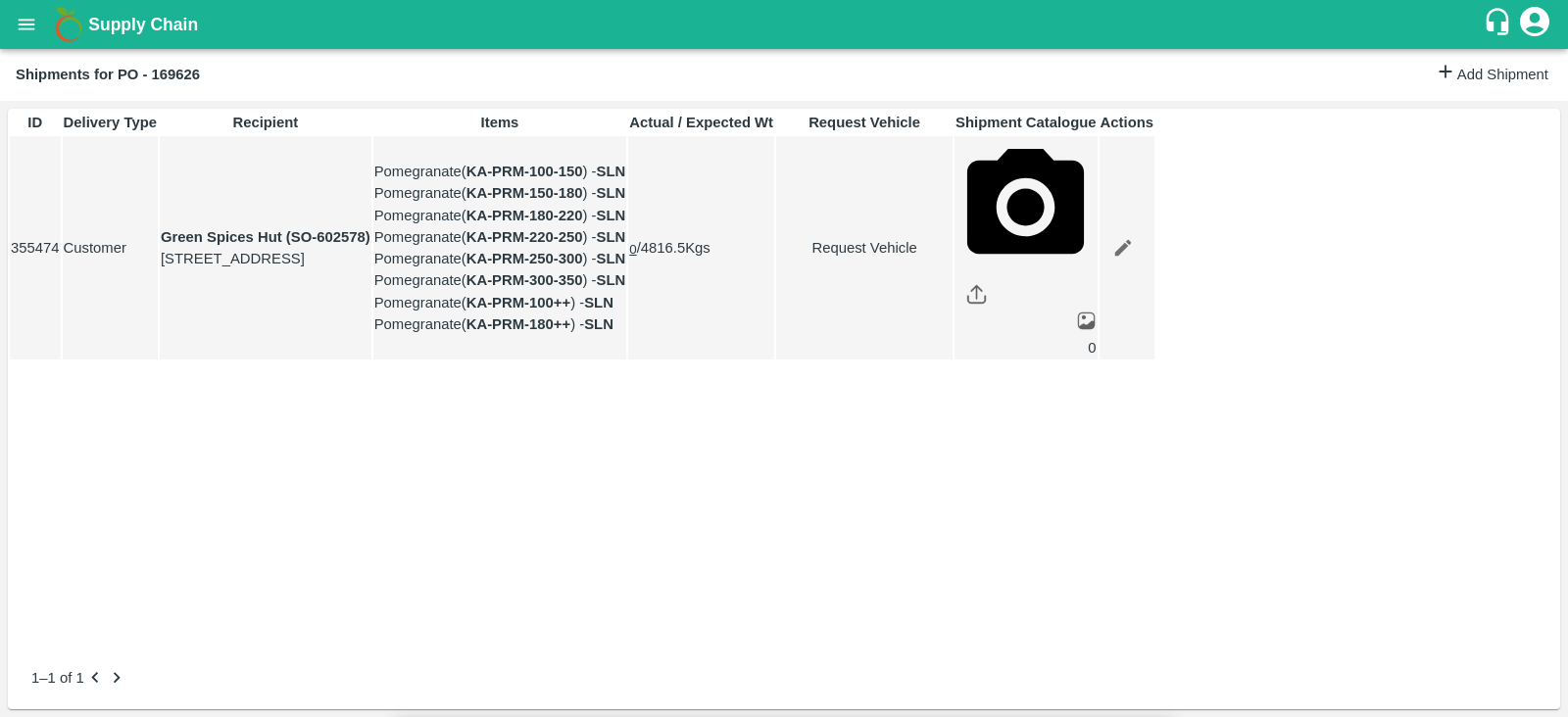
type input "[DATE] 04:22 AM"
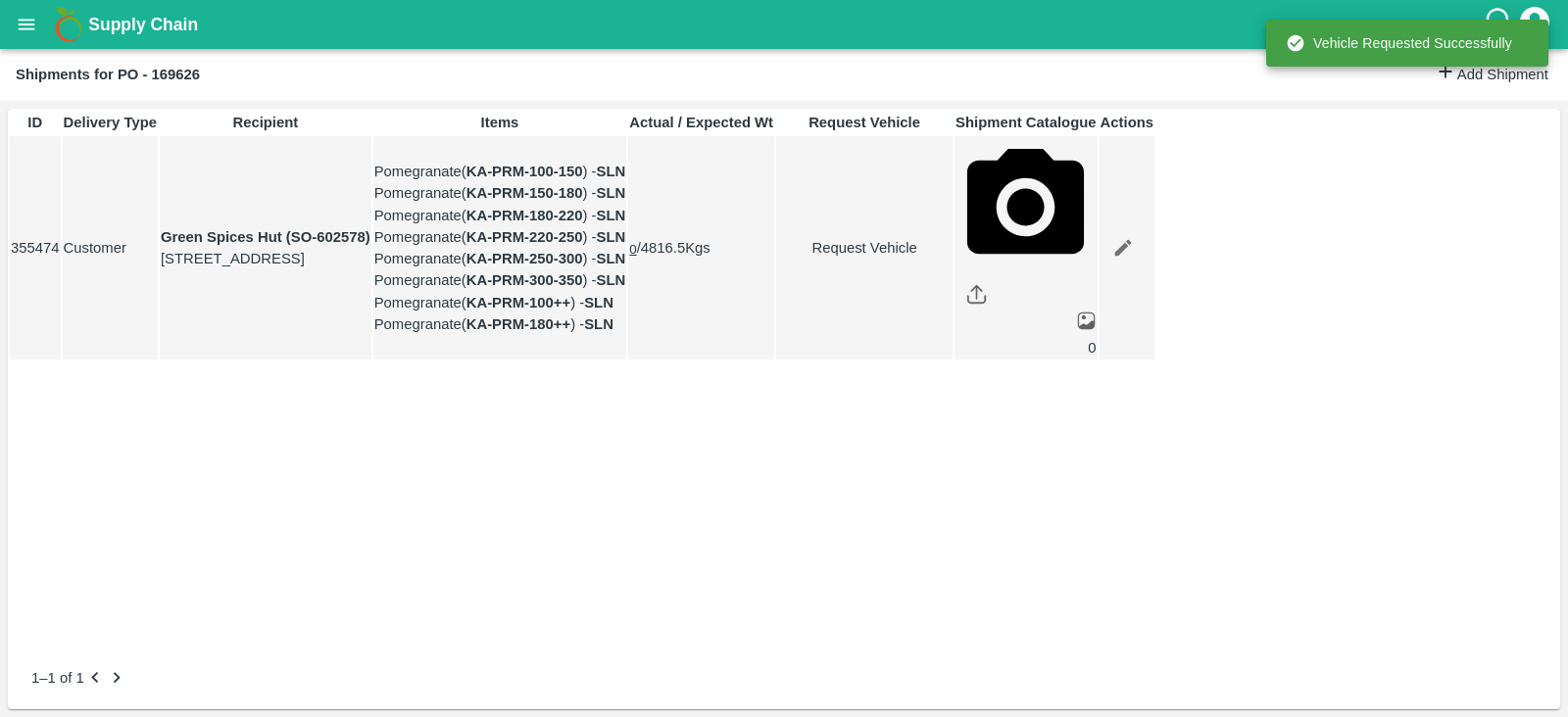
click at [1122, 642] on div "ID Delivery Type Recipient Items Actual / Expected Wt Request Vehicle Shipment …" at bounding box center [784, 378] width 1552 height 538
